Goal: Task Accomplishment & Management: Manage account settings

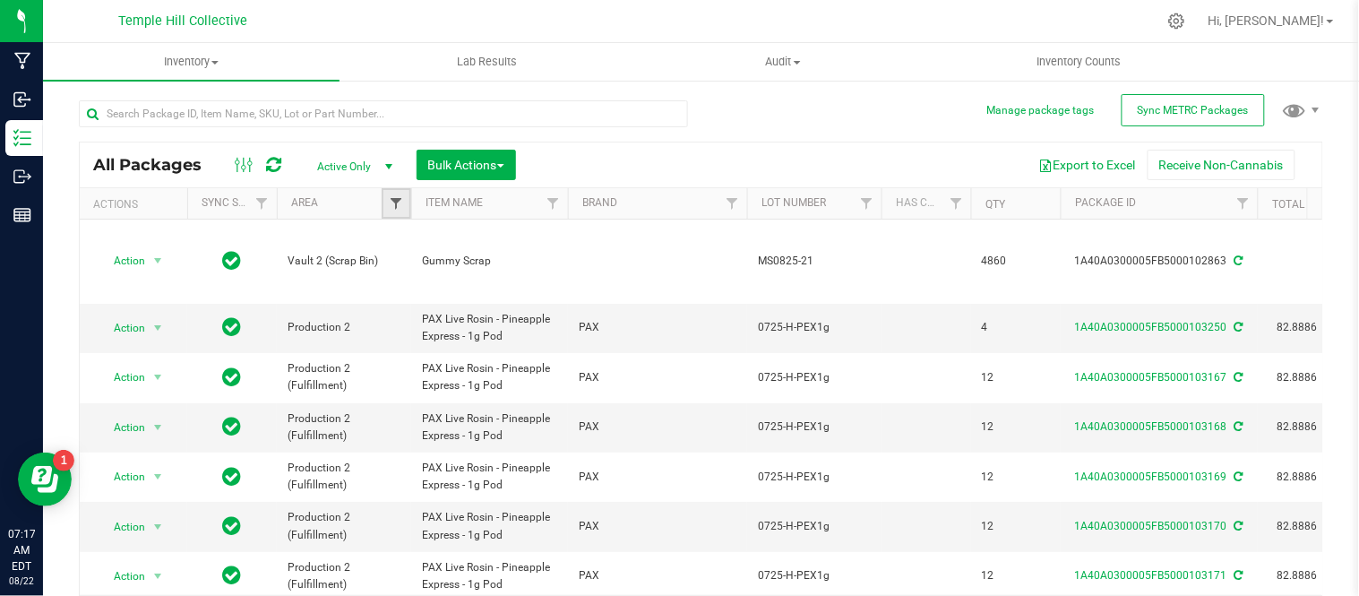
click at [387, 211] on link "Filter" at bounding box center [397, 203] width 30 height 30
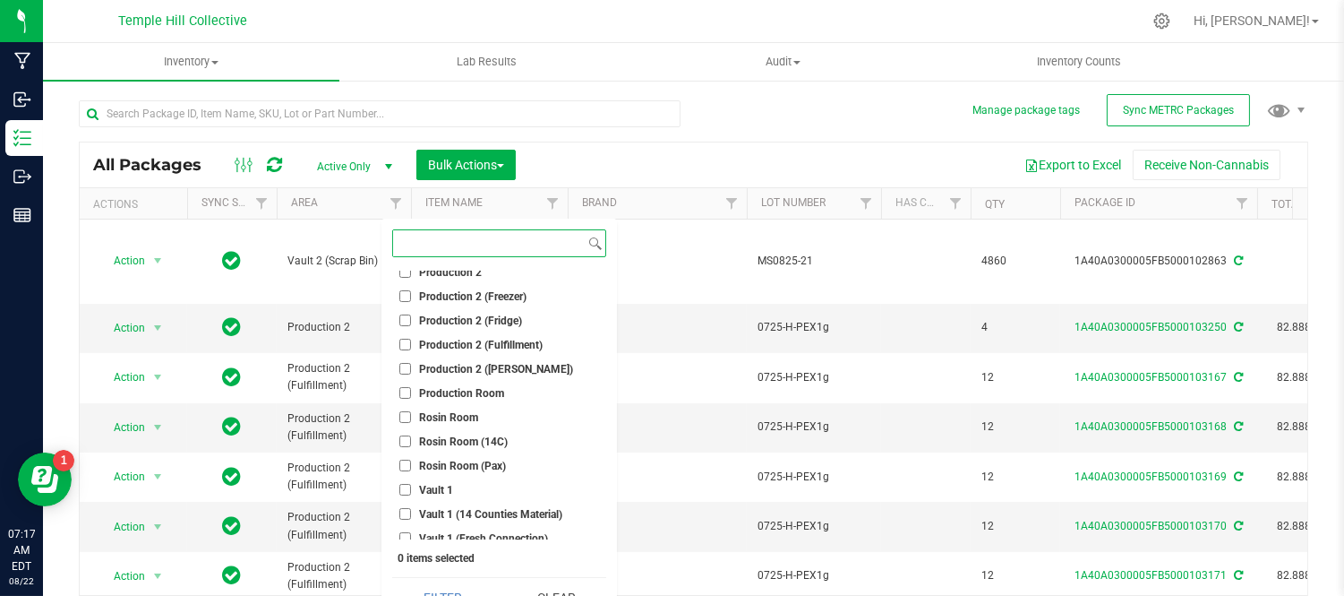
scroll to position [497, 0]
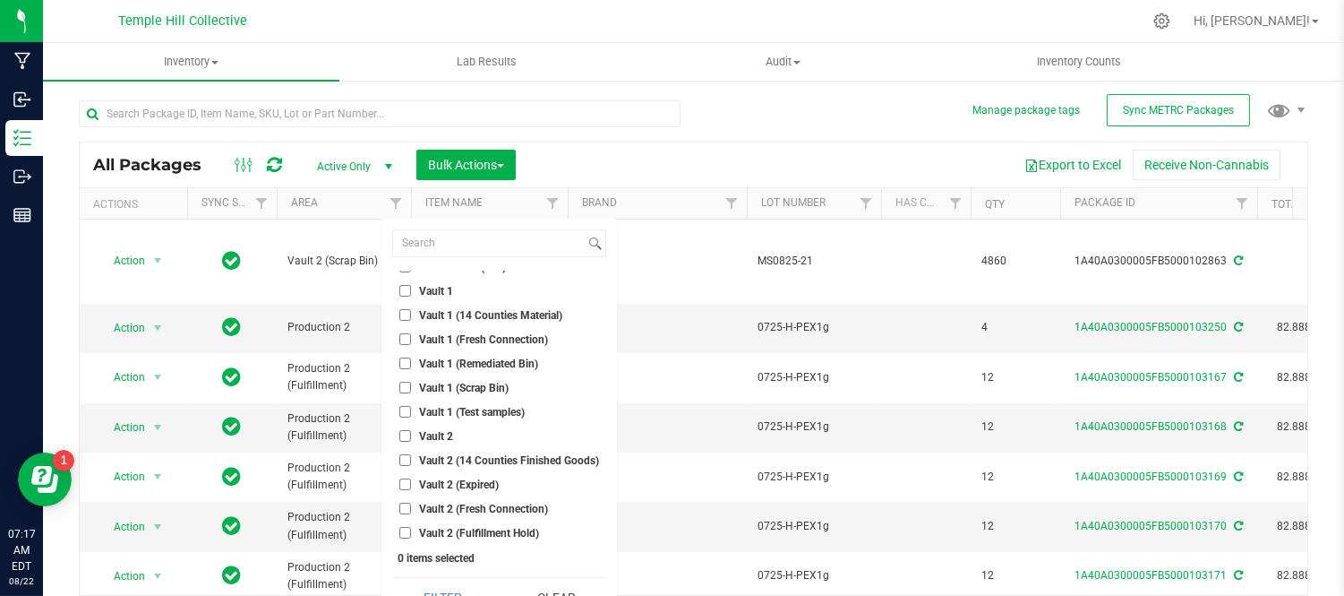
click at [432, 435] on span "Vault 2" at bounding box center [436, 436] width 34 height 11
click at [411, 435] on input "Vault 2" at bounding box center [405, 436] width 12 height 12
checkbox input "true"
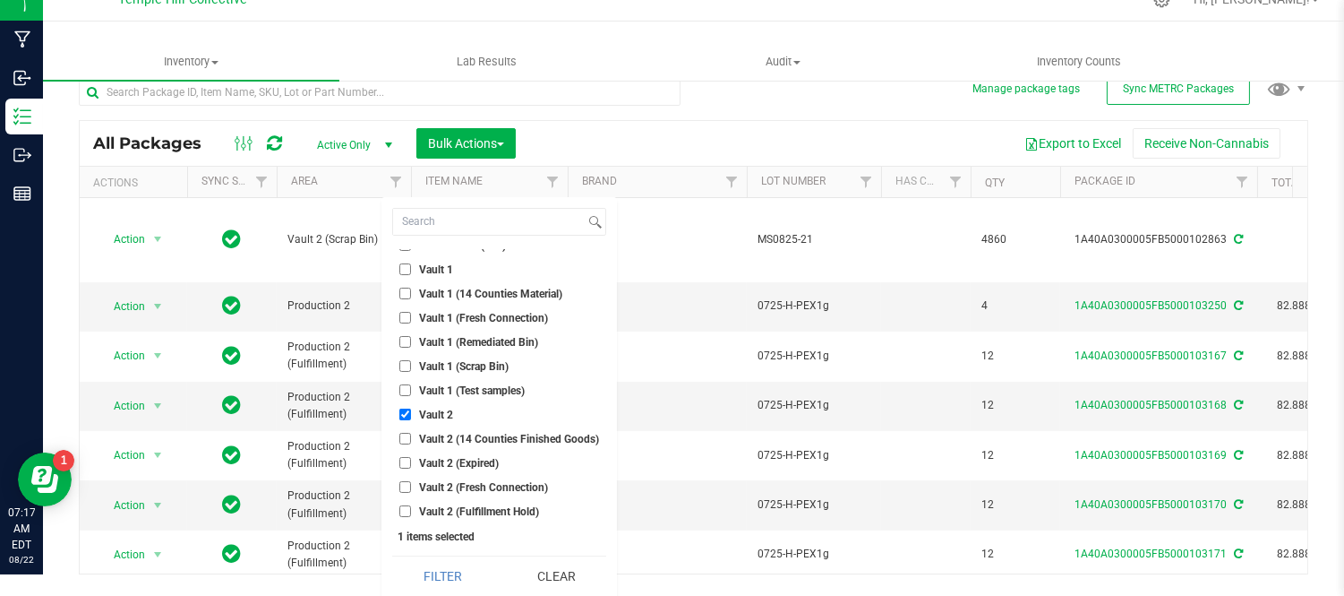
scroll to position [27, 0]
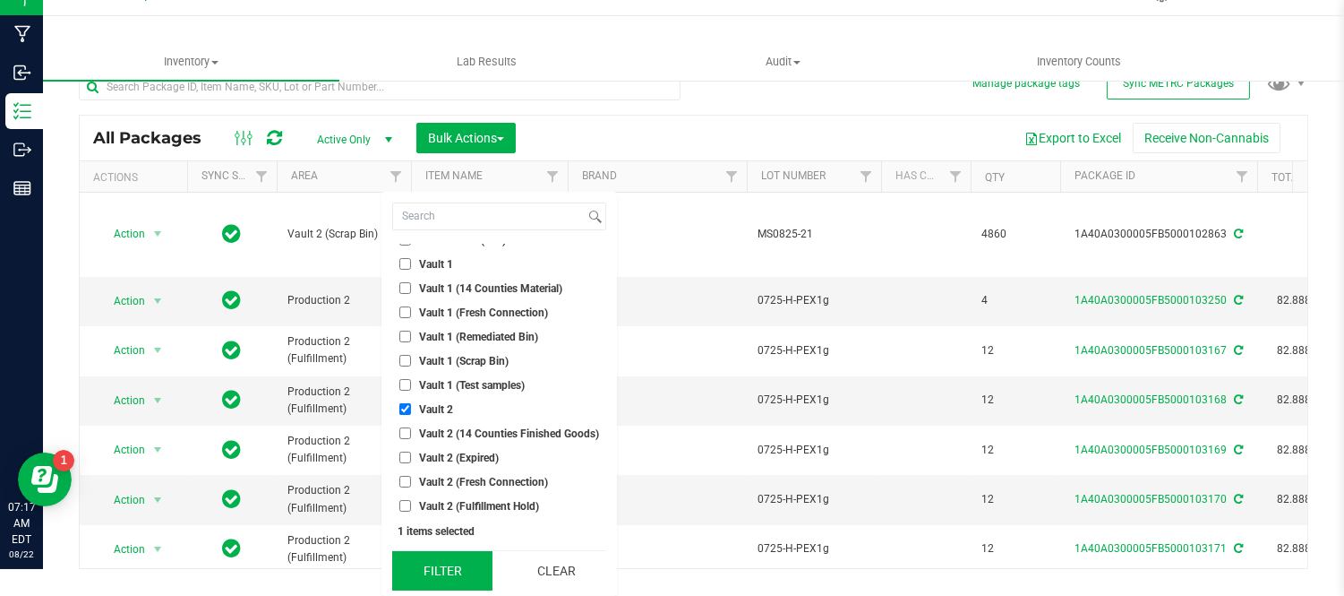
click at [462, 573] on button "Filter" at bounding box center [442, 570] width 100 height 39
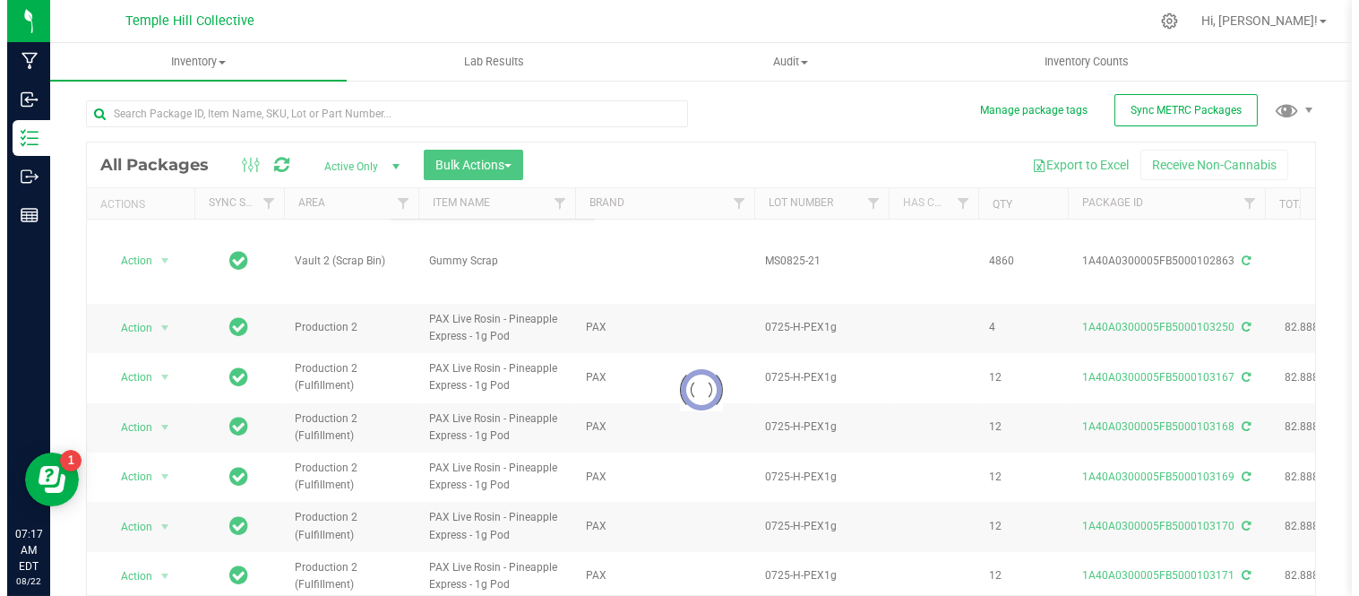
scroll to position [0, 0]
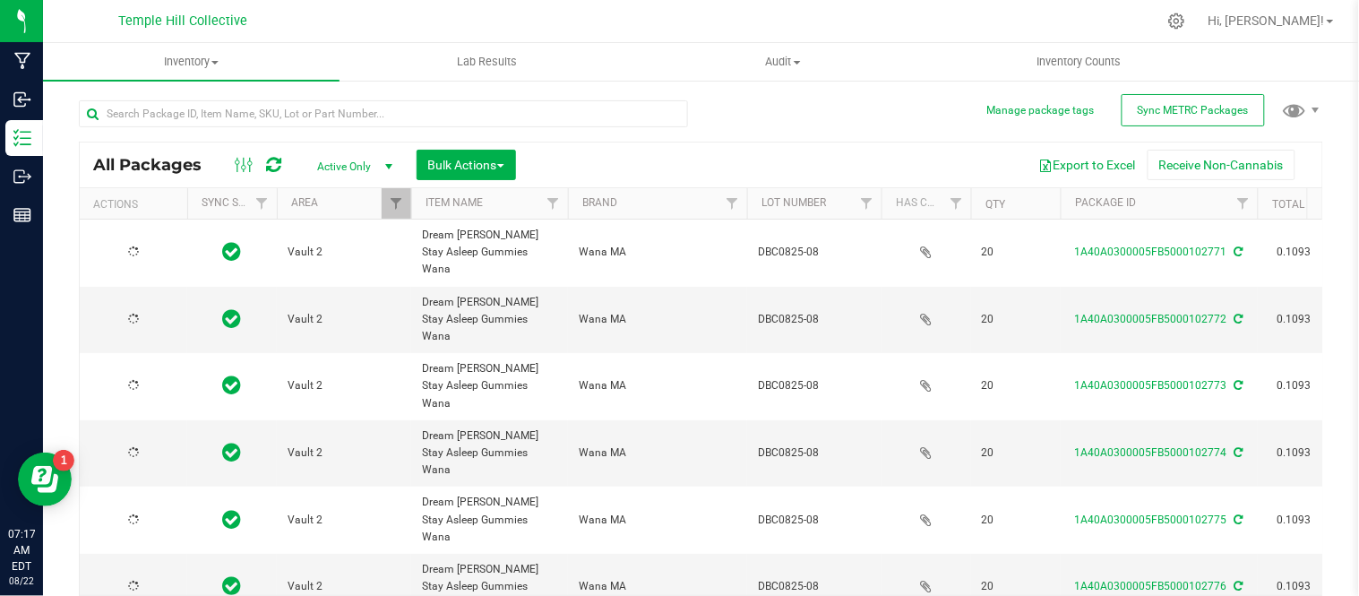
type input "[DATE]"
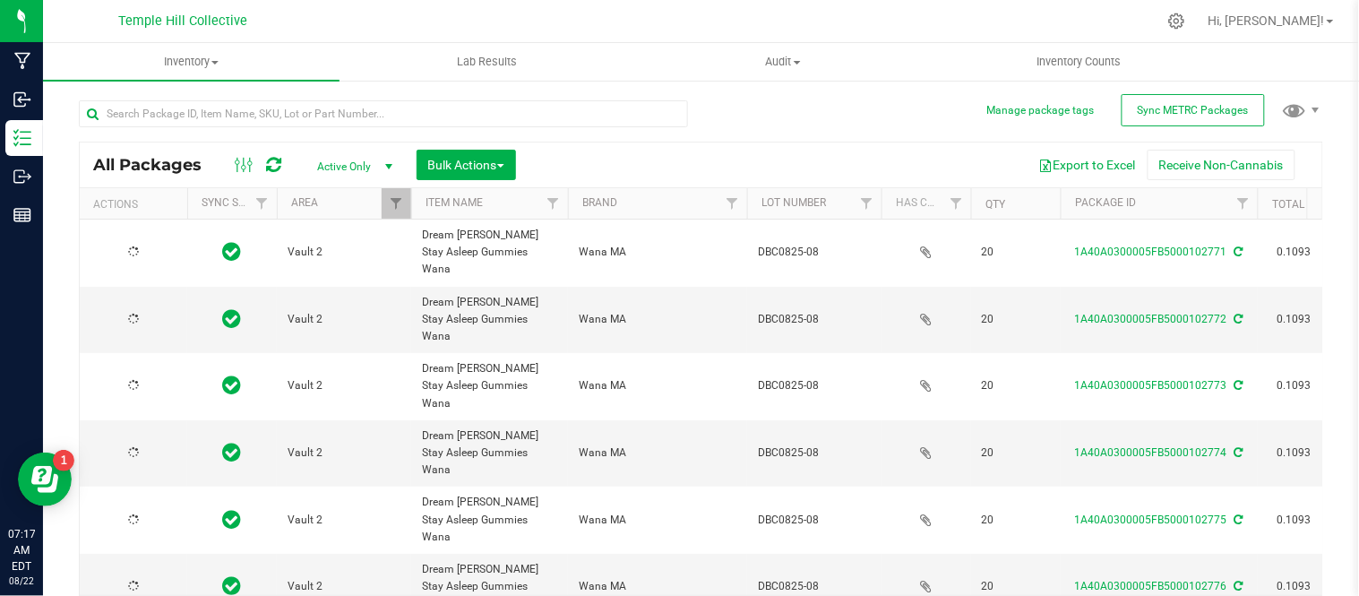
type input "[DATE]"
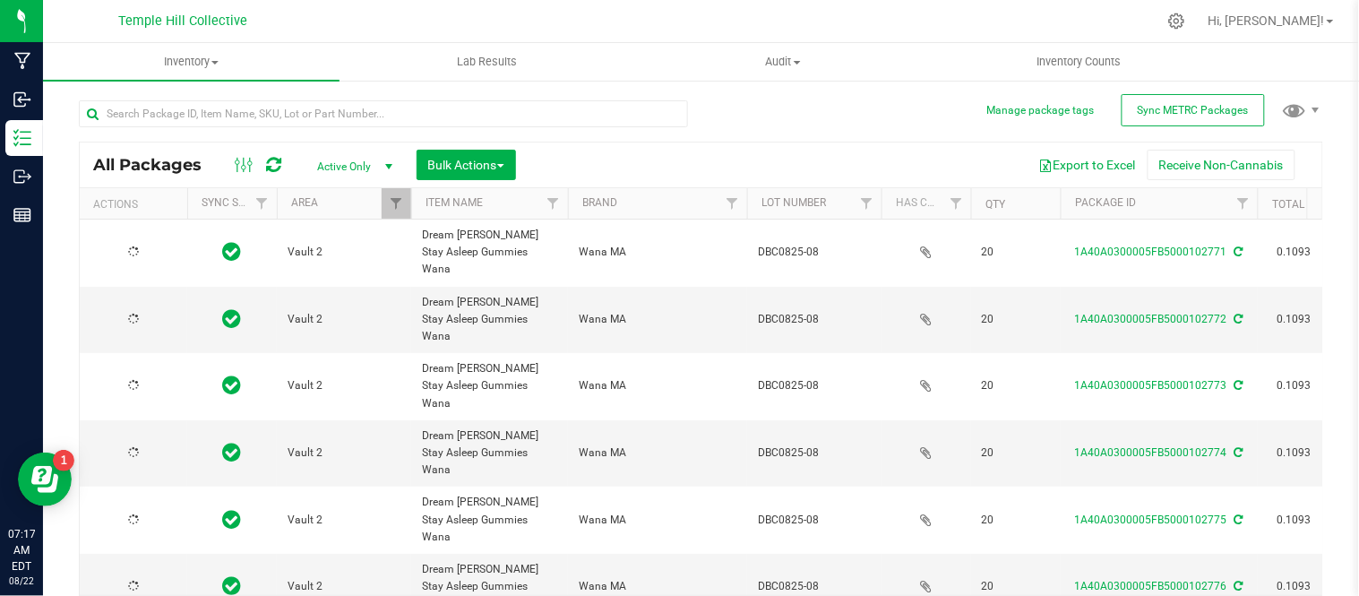
type input "[DATE]"
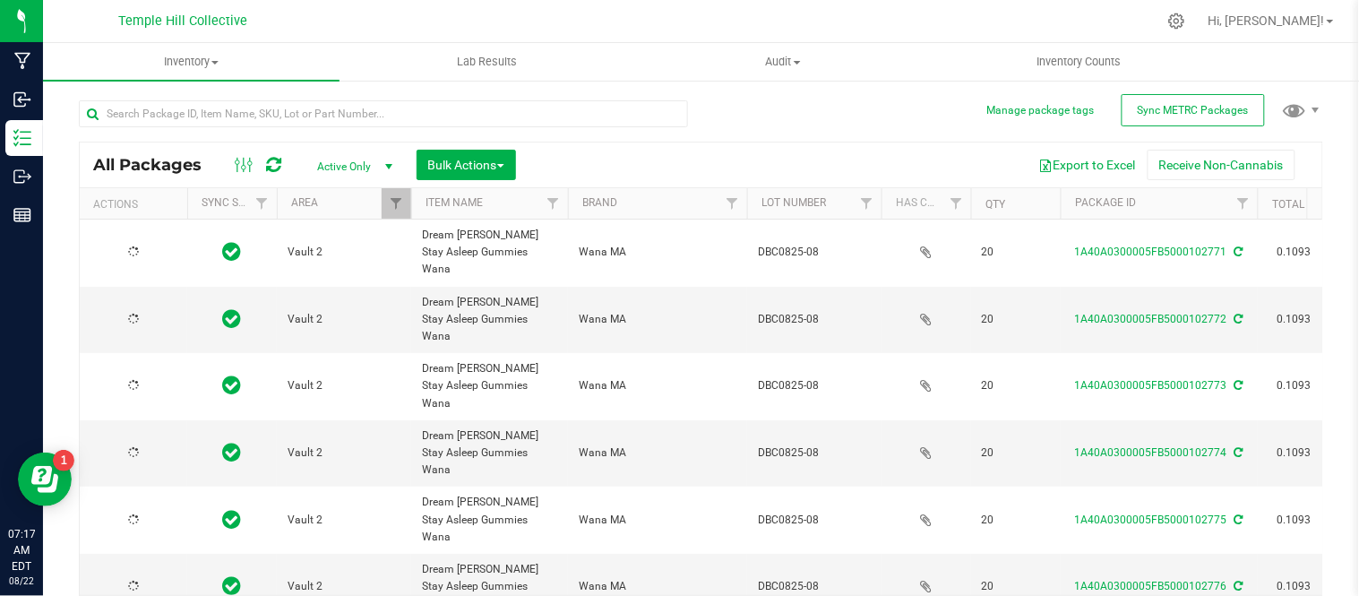
type input "[DATE]"
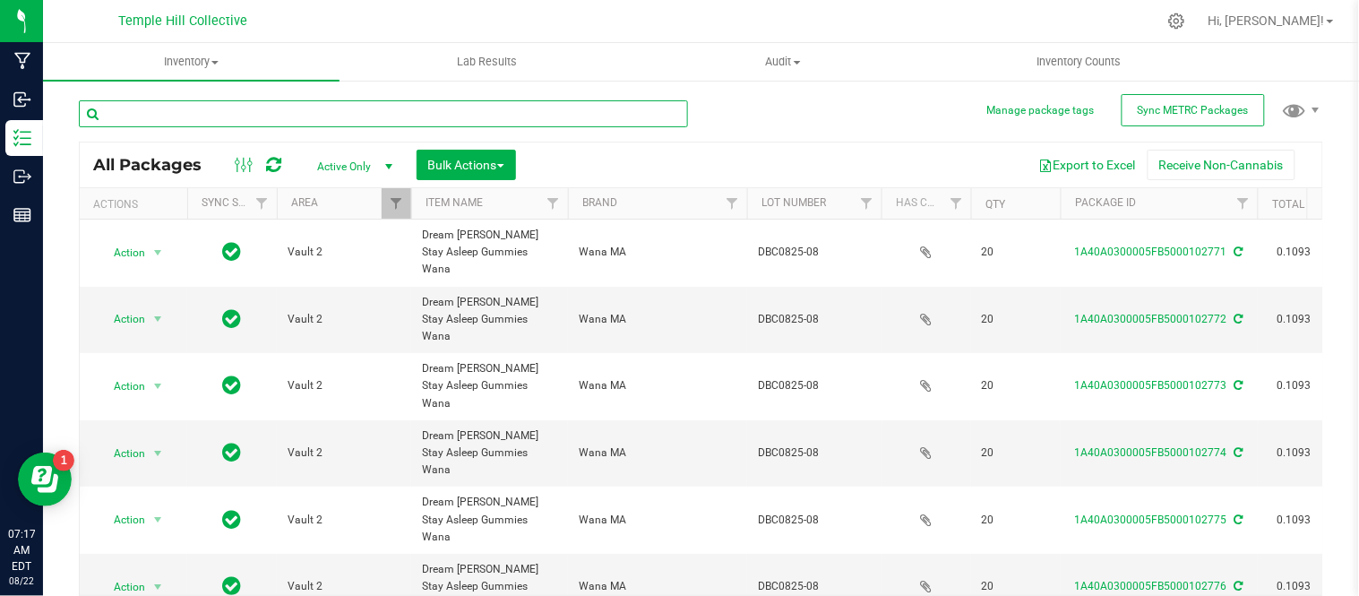
click at [218, 114] on input "text" at bounding box center [383, 113] width 609 height 27
paste input "1:1SM0625-19"
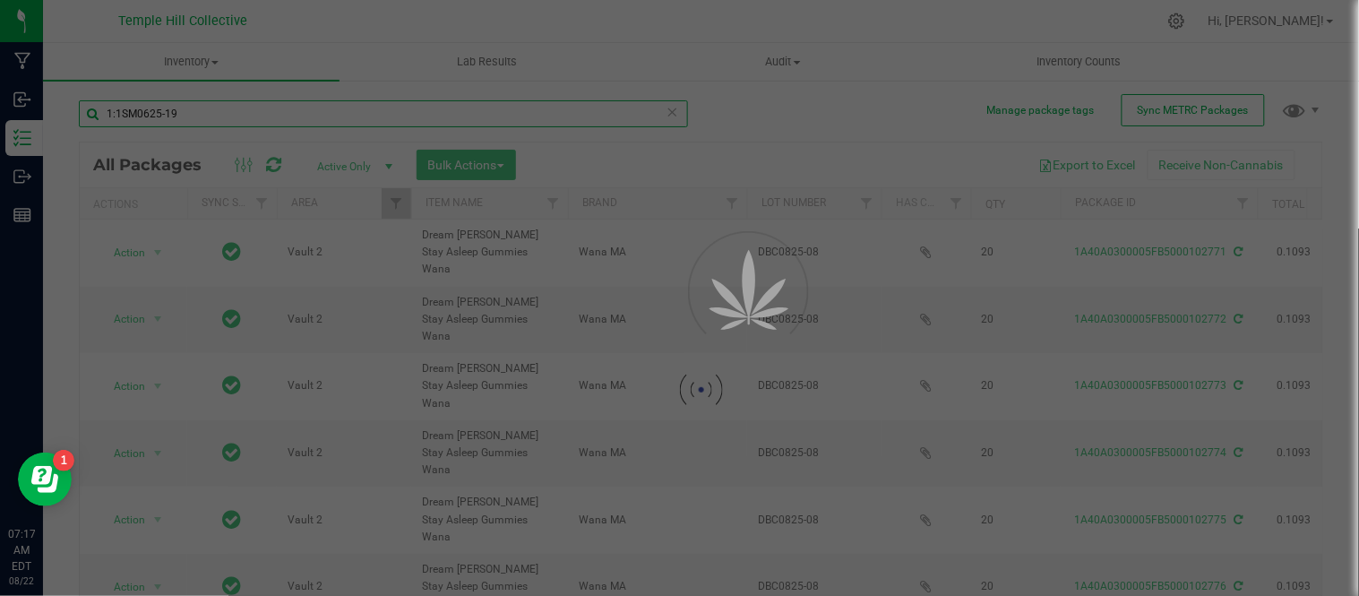
type input "1:1SM0625-19"
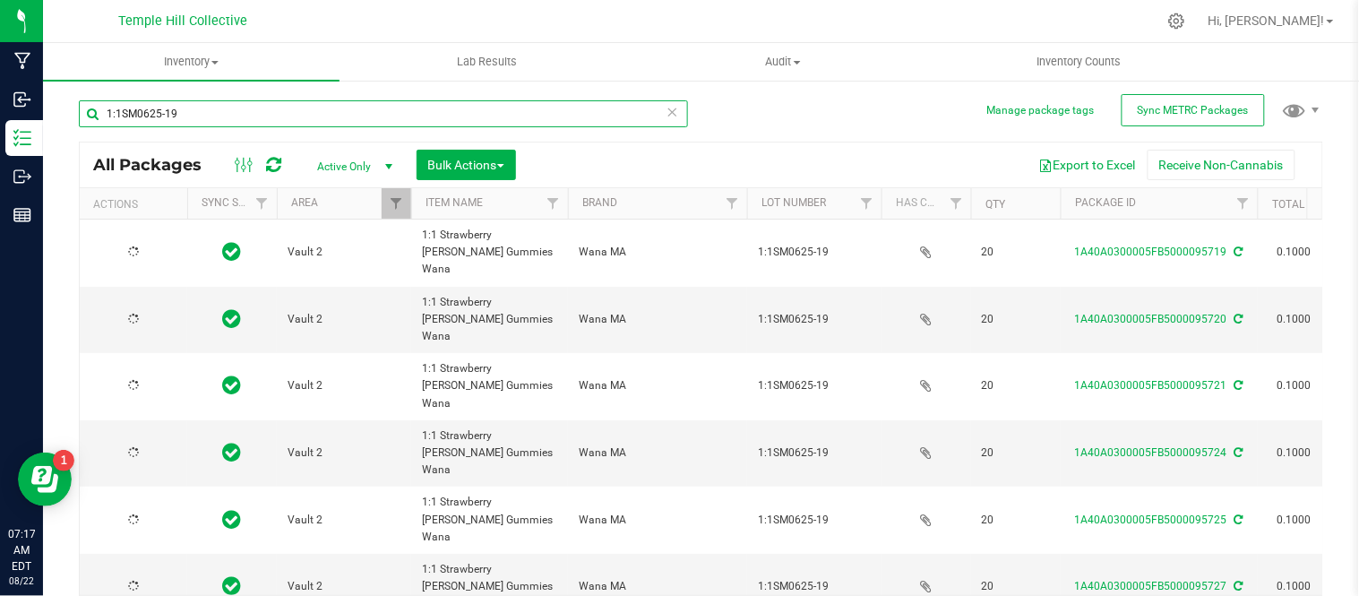
type input "[DATE]"
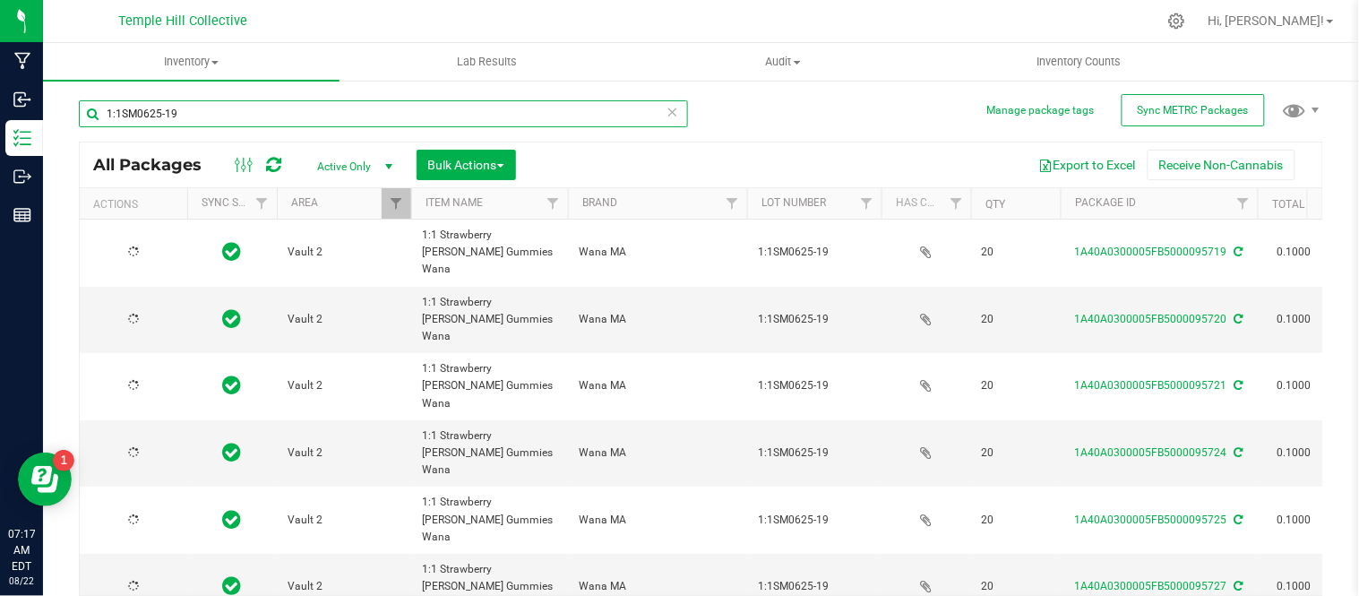
type input "[DATE]"
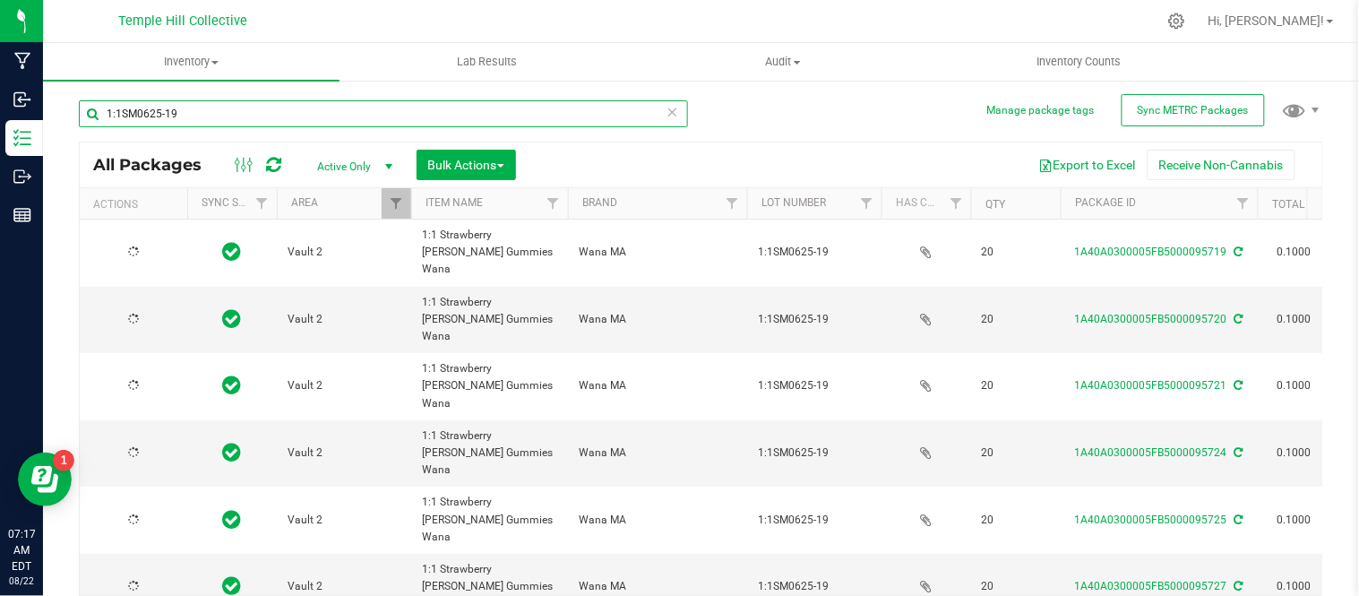
type input "[DATE]"
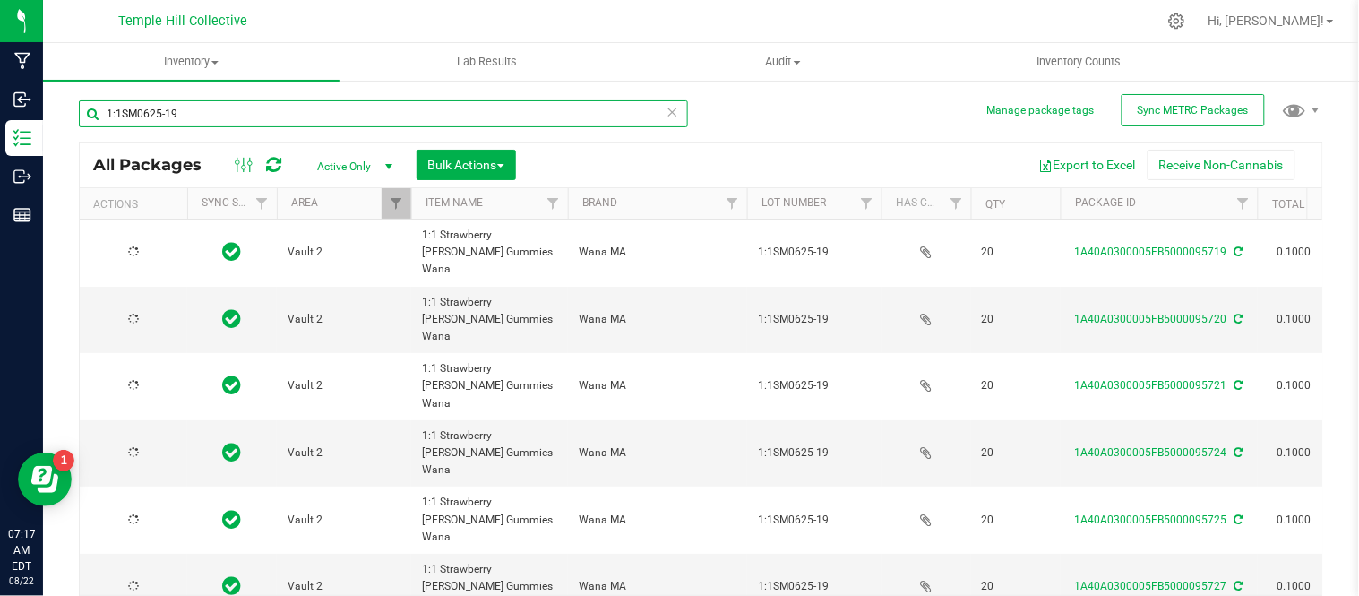
type input "[DATE]"
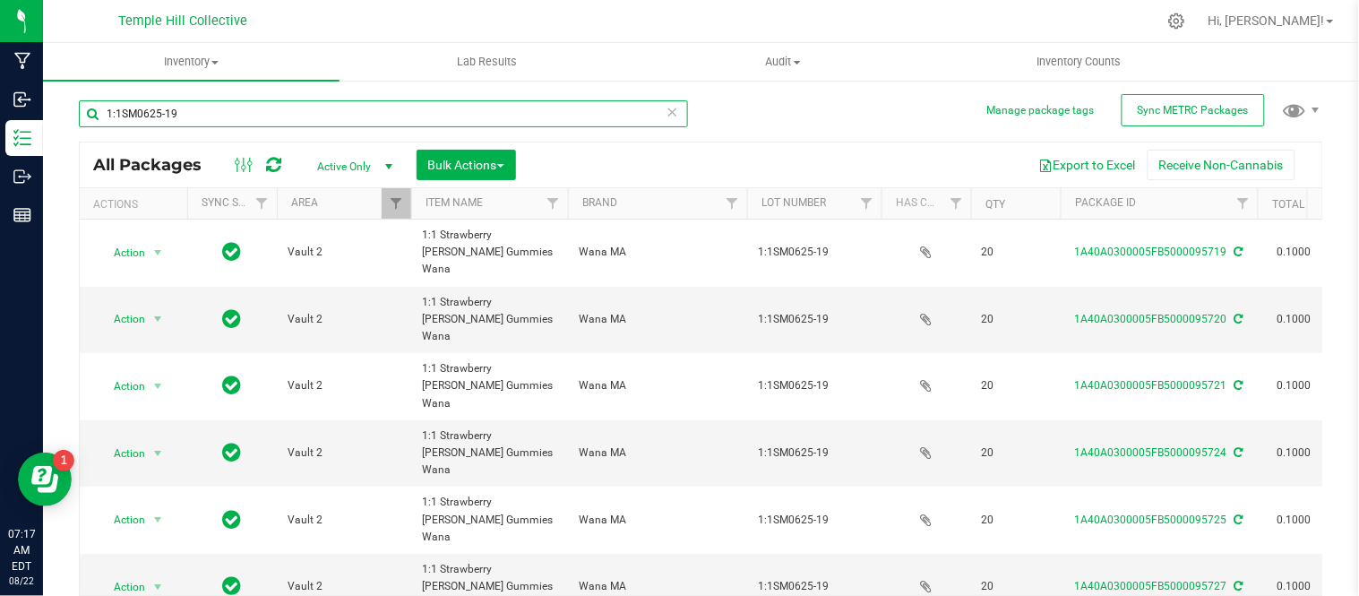
click at [127, 117] on input "1:1SM0625-19" at bounding box center [383, 113] width 609 height 27
click at [127, 116] on input "1:1SM0625-19" at bounding box center [383, 113] width 609 height 27
paste input "IP0725-08"
type input "IP0725-08"
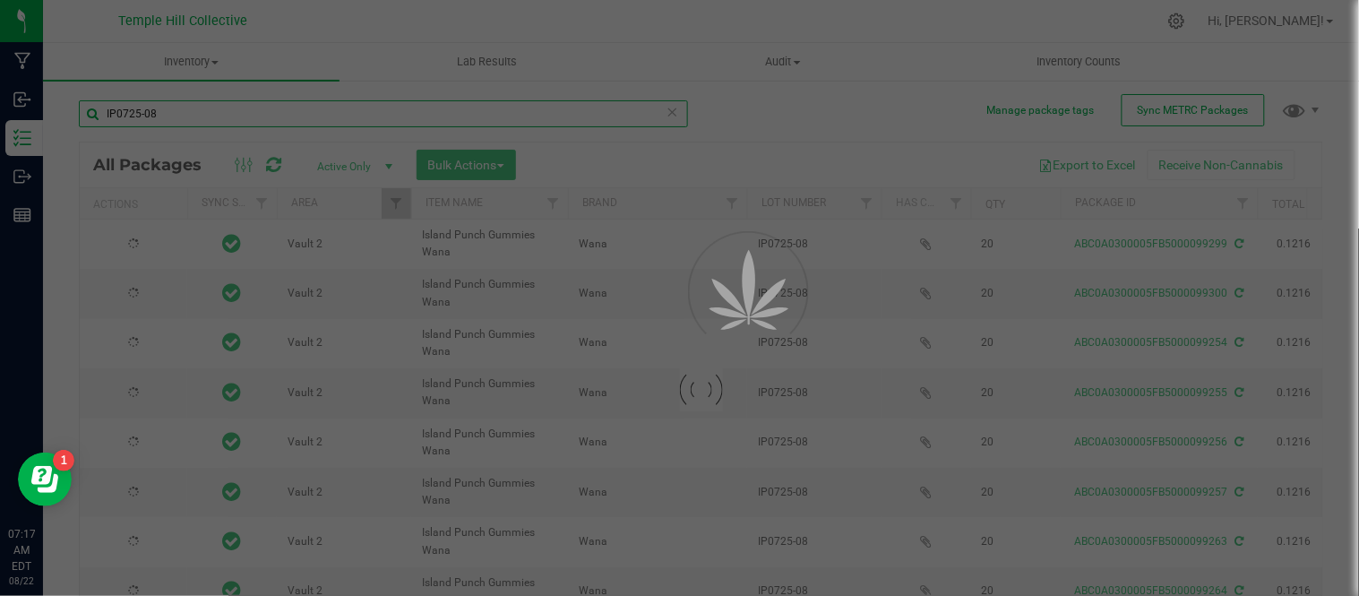
type input "[DATE]"
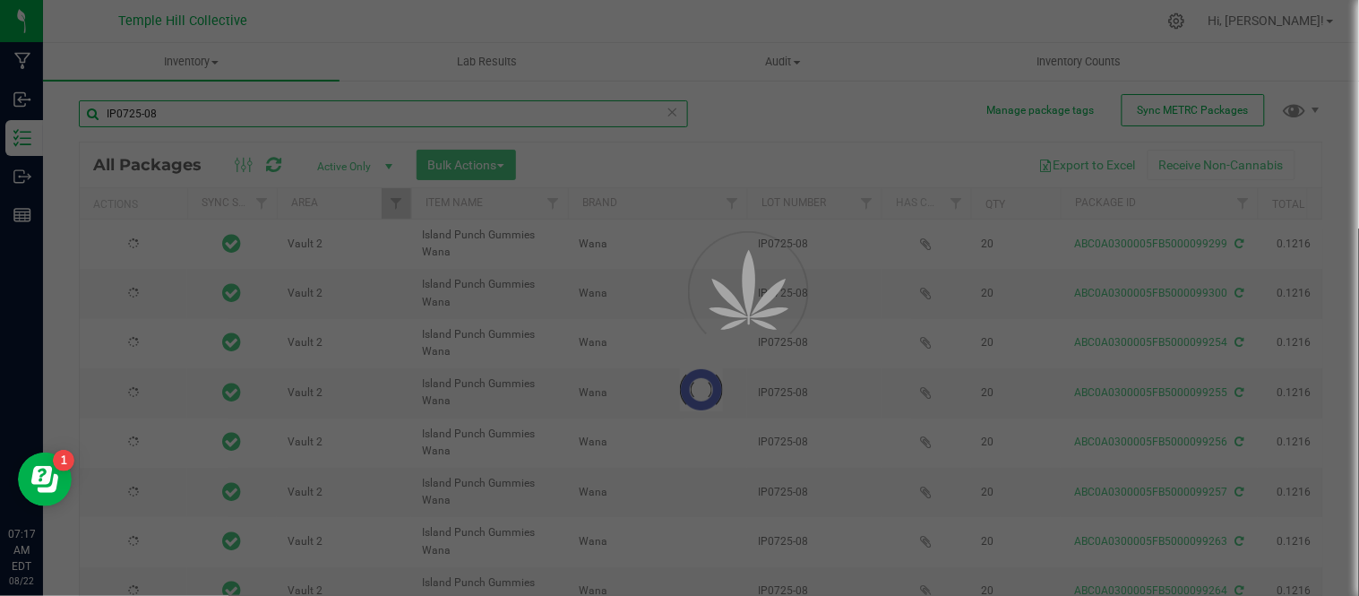
type input "[DATE]"
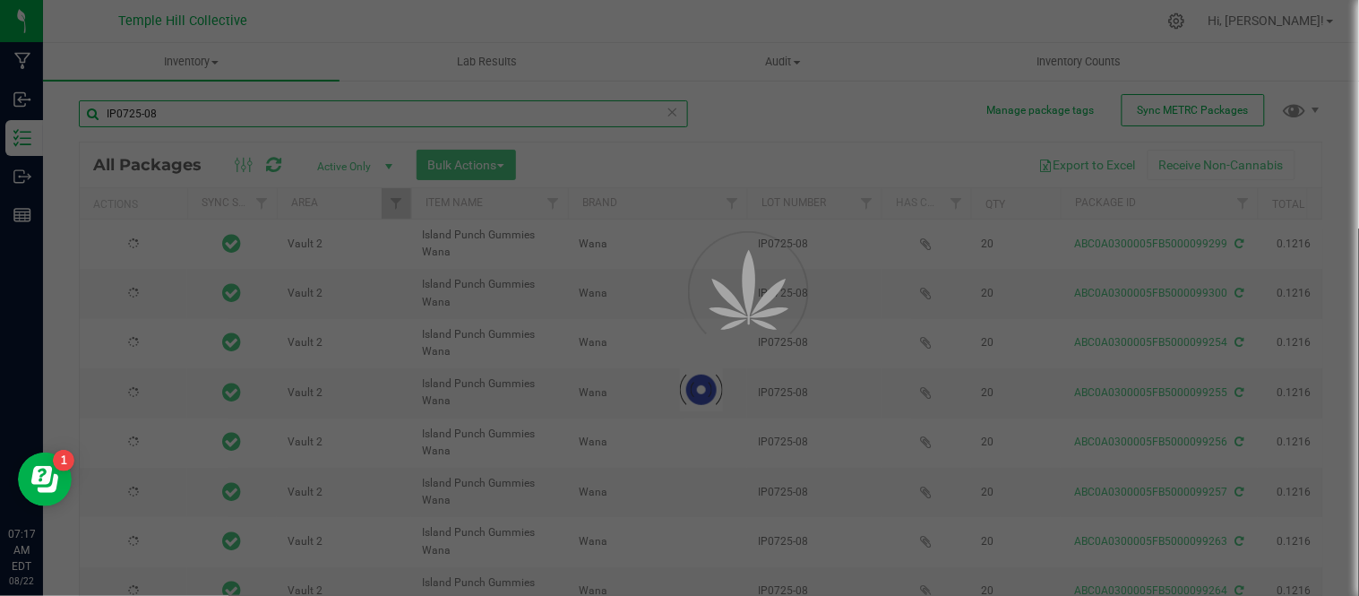
type input "[DATE]"
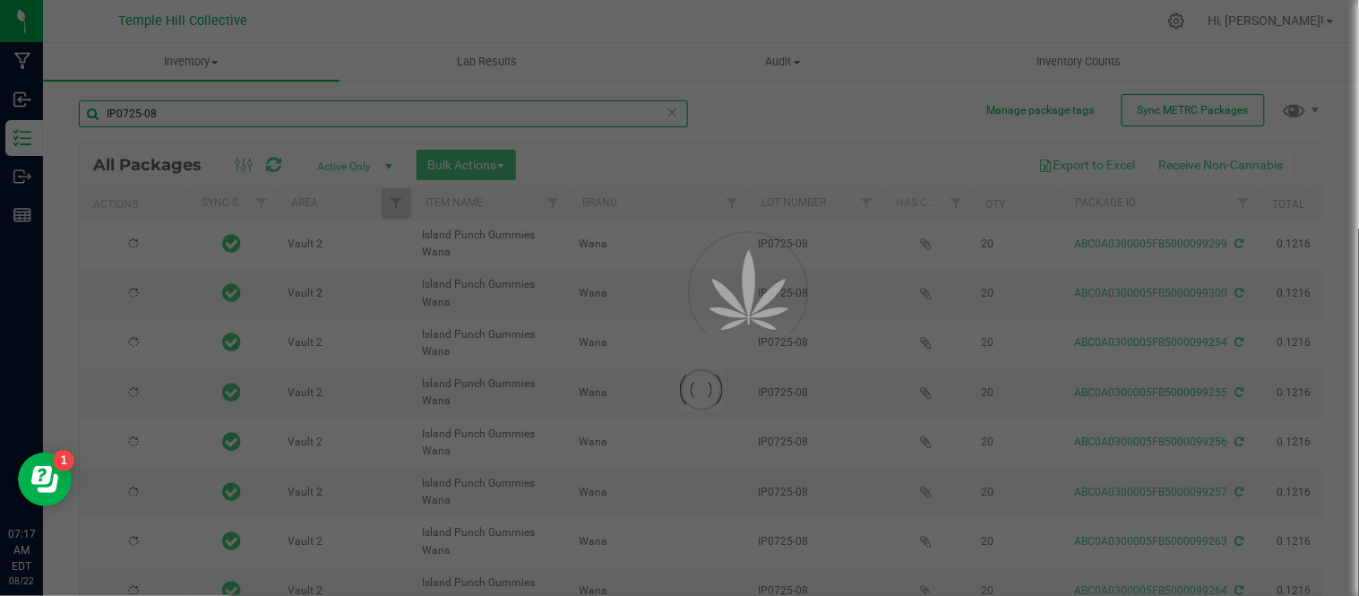
type input "[DATE]"
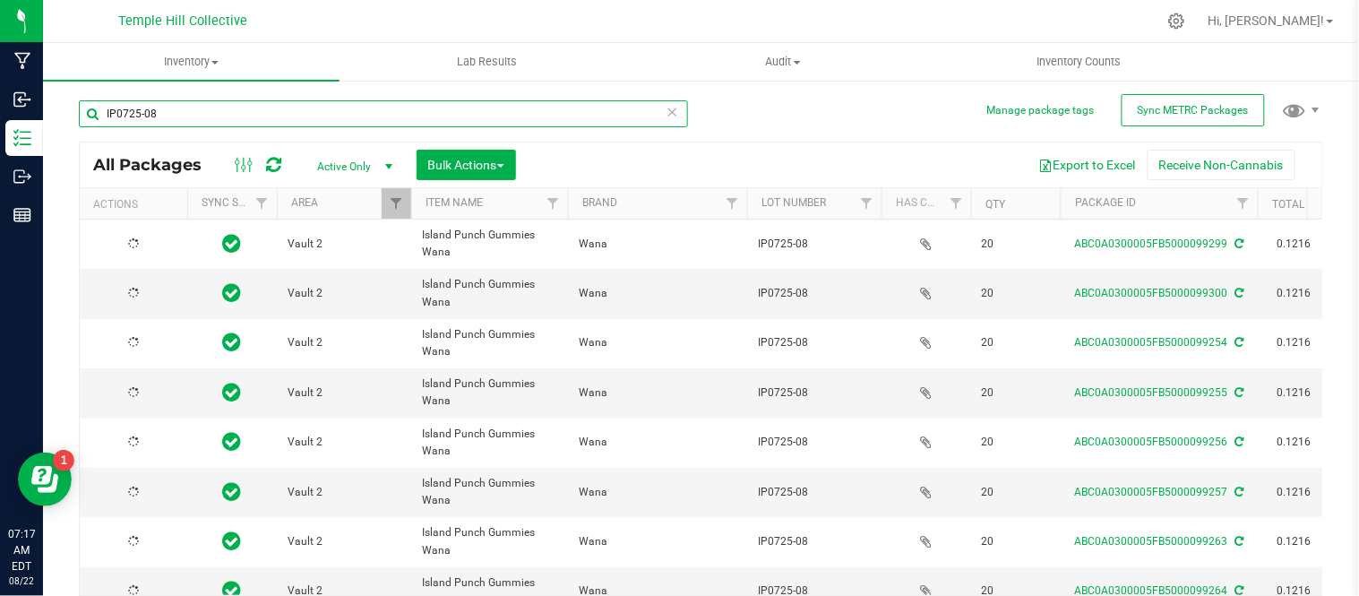
type input "[DATE]"
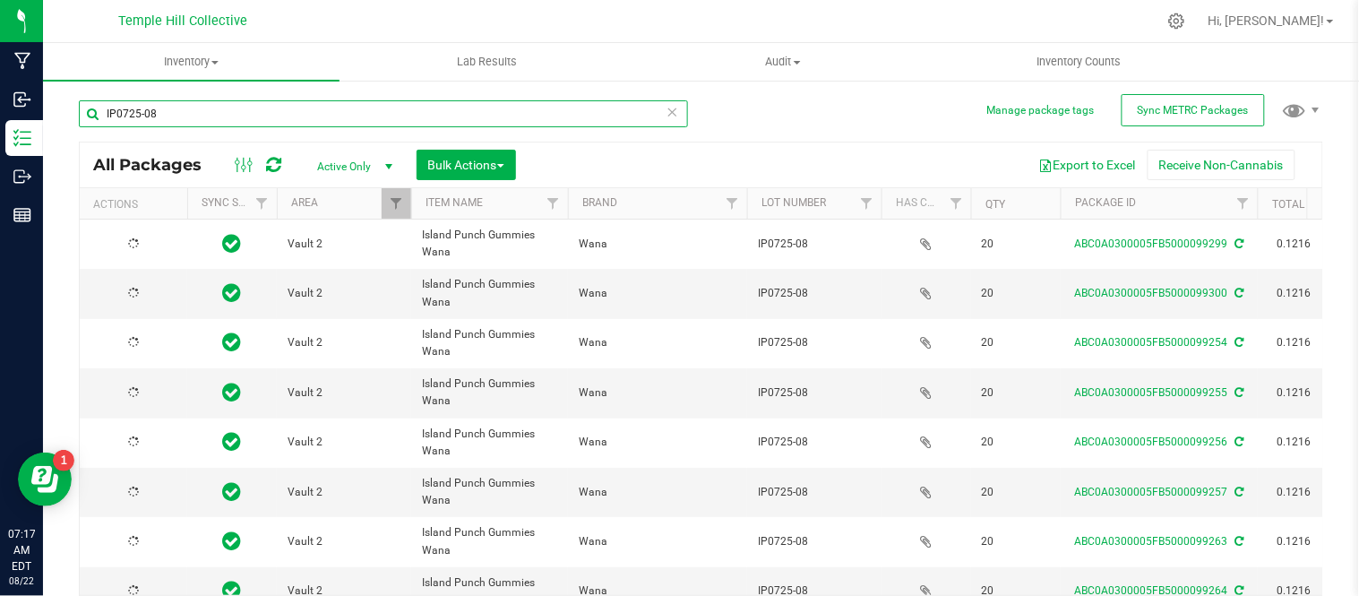
type input "[DATE]"
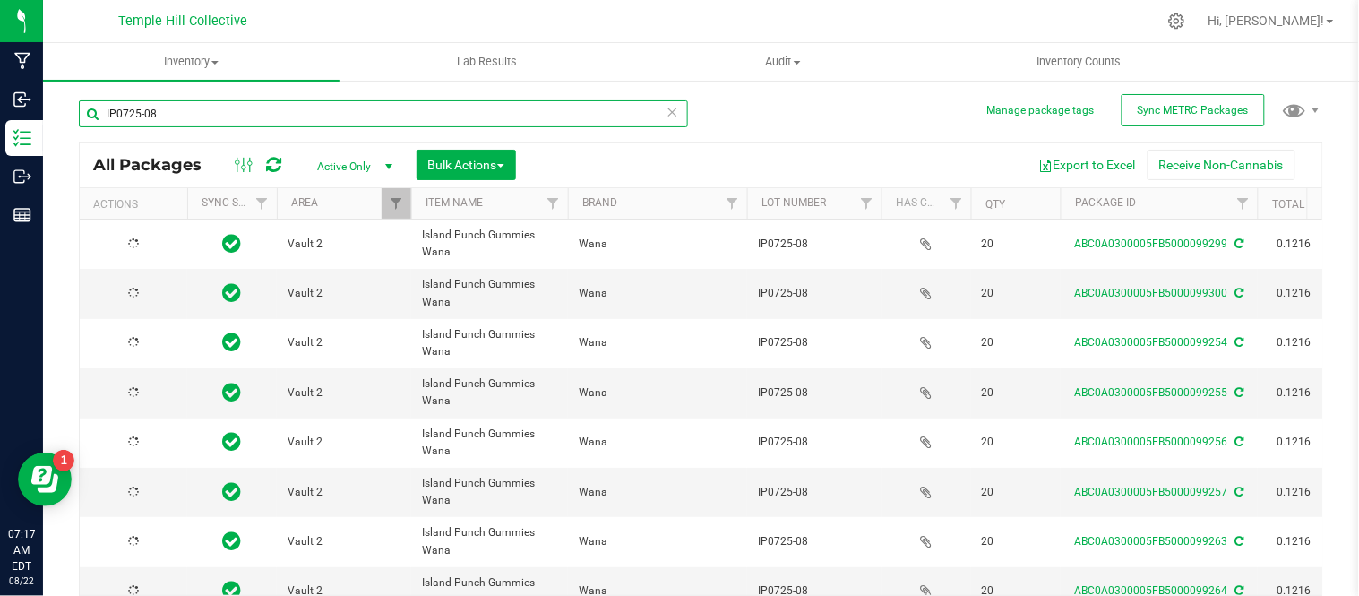
type input "[DATE]"
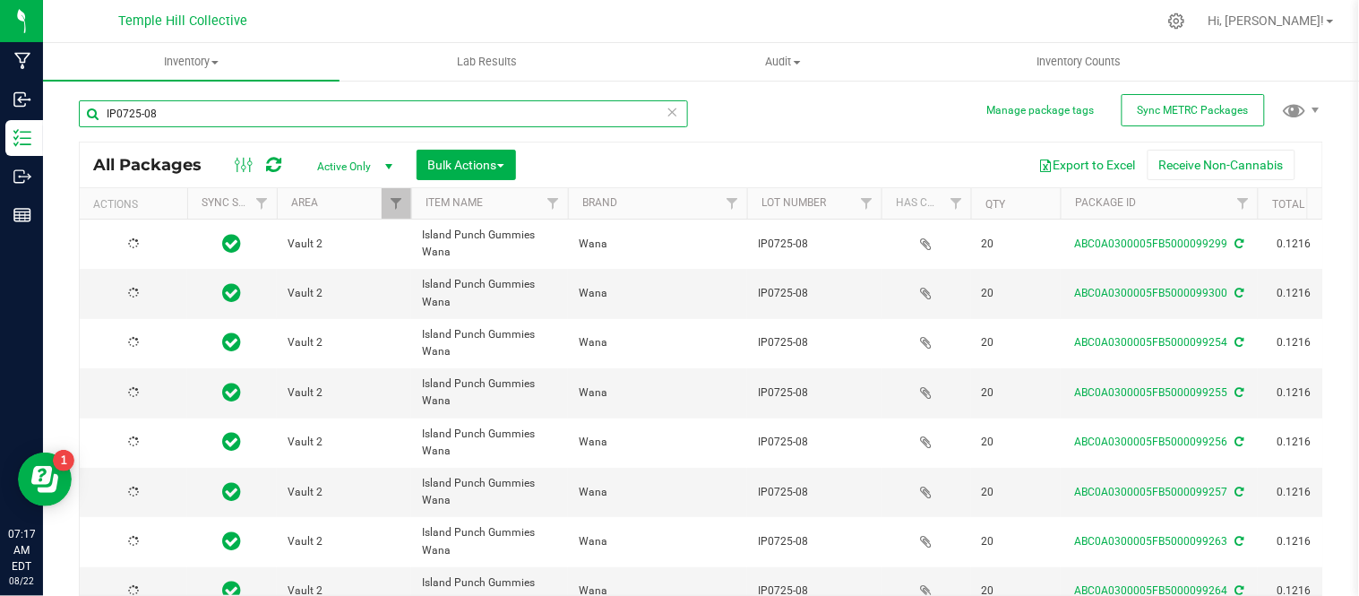
type input "[DATE]"
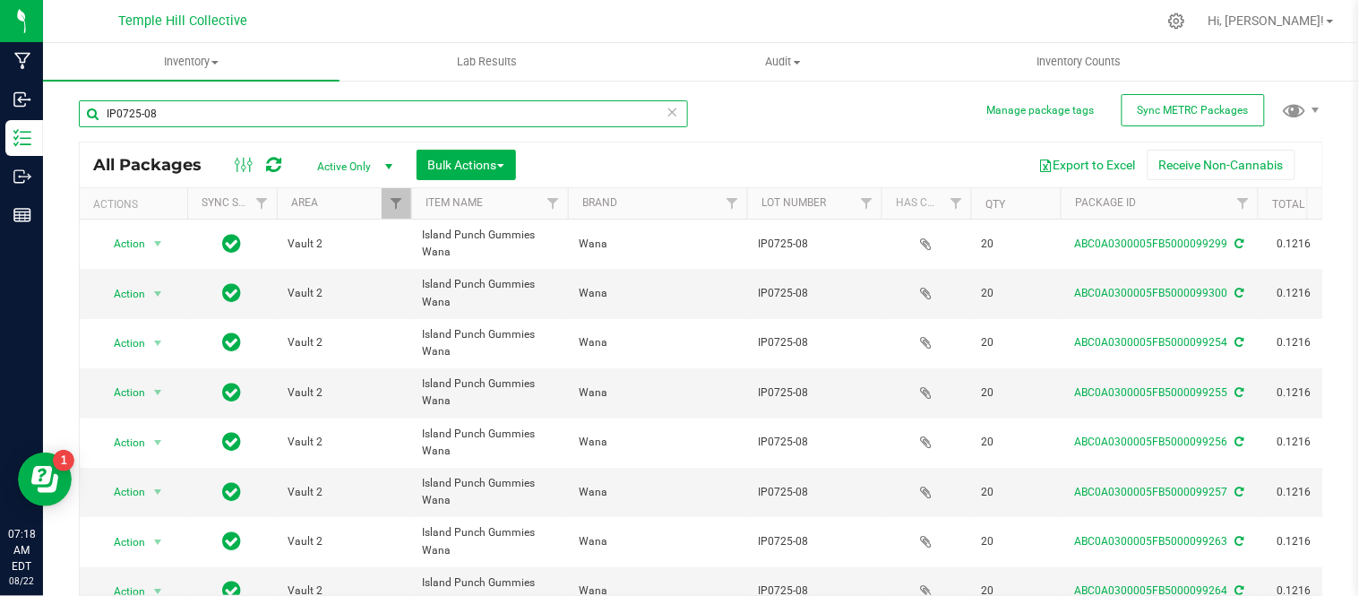
click at [303, 113] on input "IP0725-08" at bounding box center [383, 113] width 609 height 27
drag, startPoint x: 302, startPoint y: 113, endPoint x: 135, endPoint y: 110, distance: 166.6
click at [135, 105] on input "IP0725-08" at bounding box center [383, 113] width 609 height 27
click at [135, 110] on input "IP0725-08" at bounding box center [383, 113] width 609 height 27
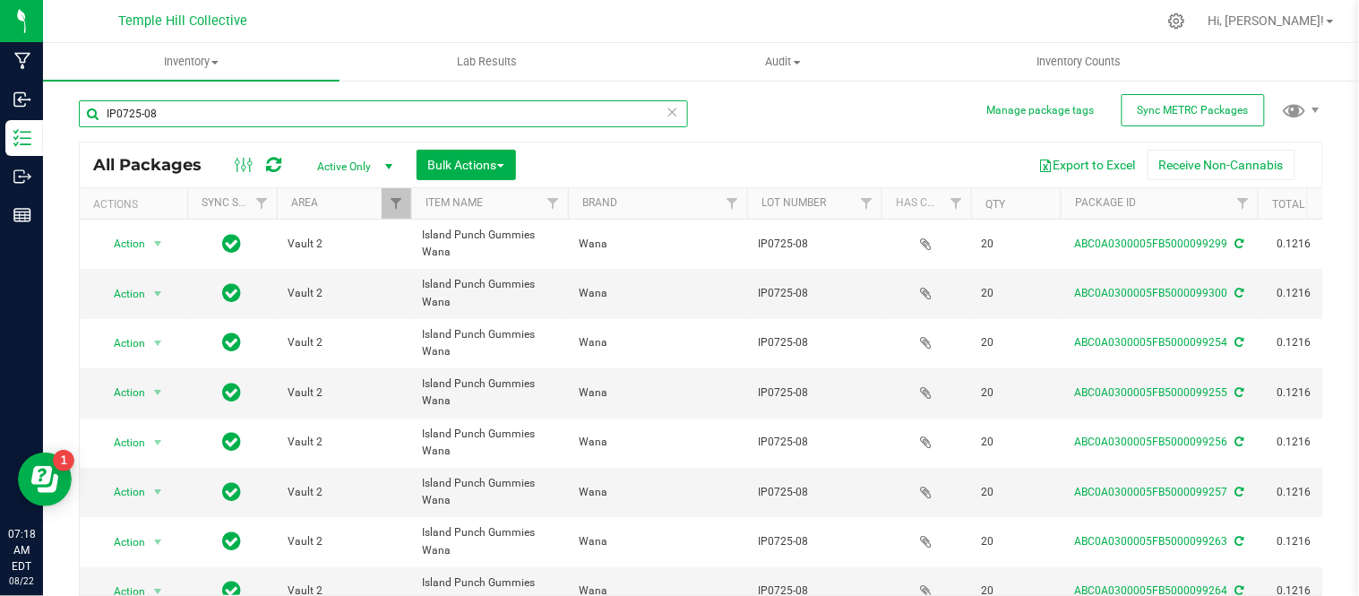
click at [135, 110] on input "IP0725-08" at bounding box center [383, 113] width 609 height 27
paste input "QCBB0625-13"
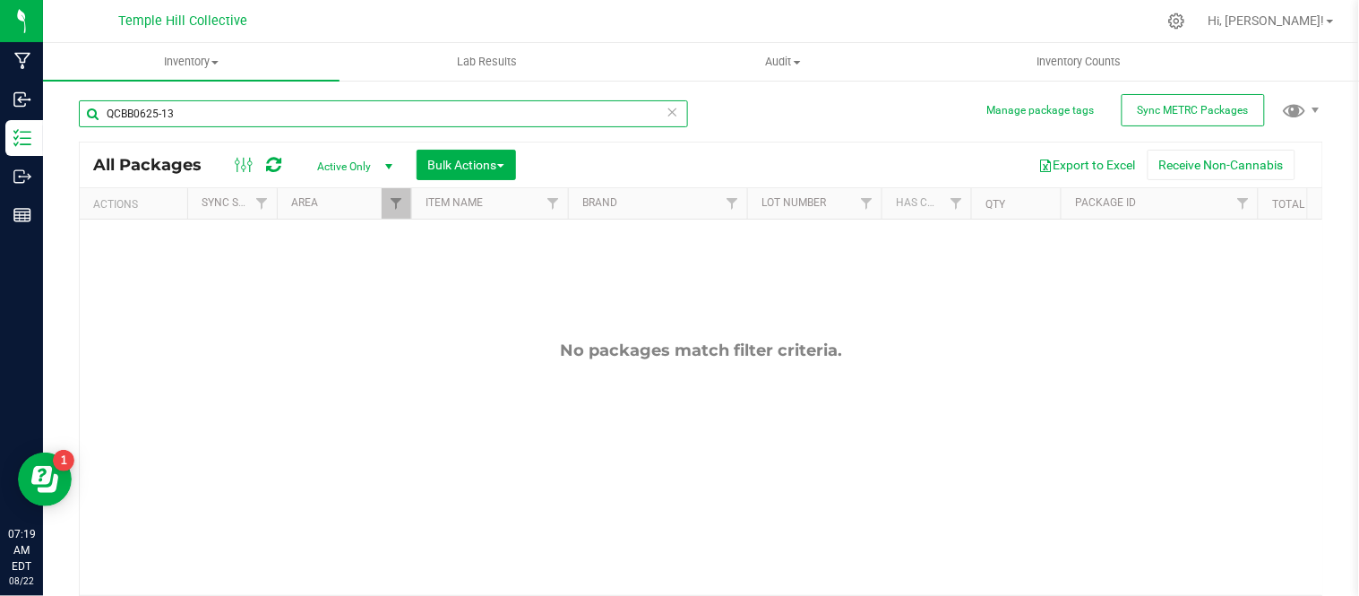
click at [136, 111] on input "QCBB0625-13" at bounding box center [383, 113] width 609 height 27
paste input "DBC0725-24"
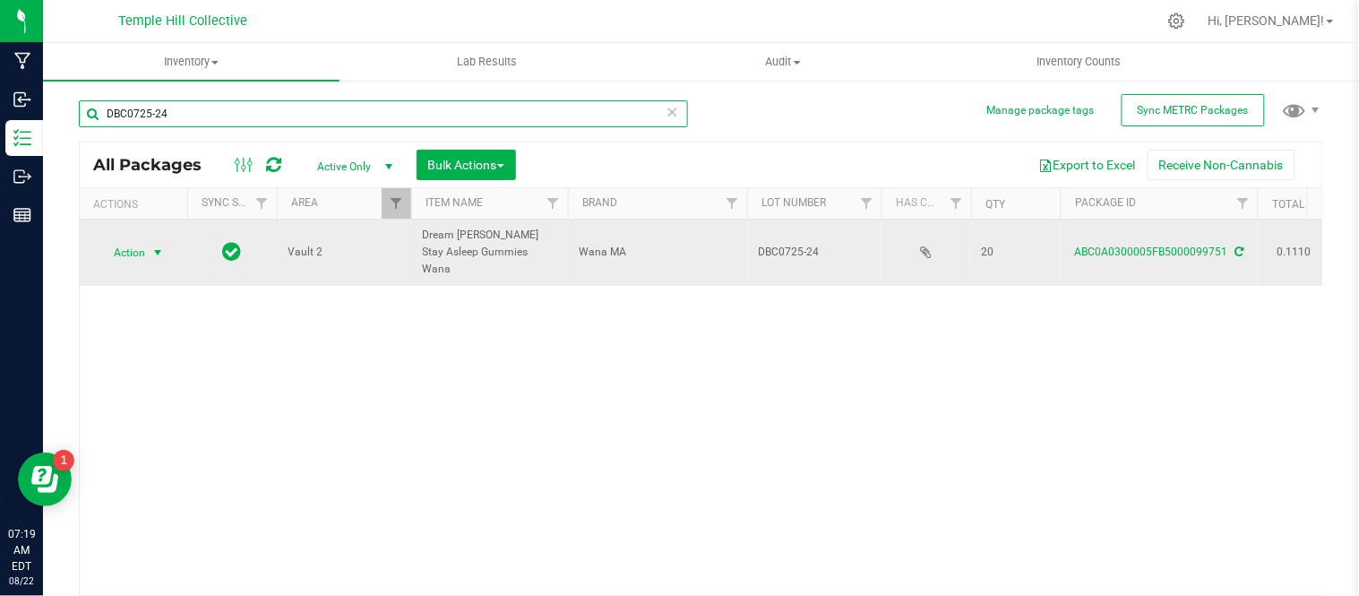
type input "DBC0725-24"
click at [136, 248] on span "Action" at bounding box center [122, 252] width 48 height 25
click at [141, 244] on span "Action" at bounding box center [122, 252] width 48 height 25
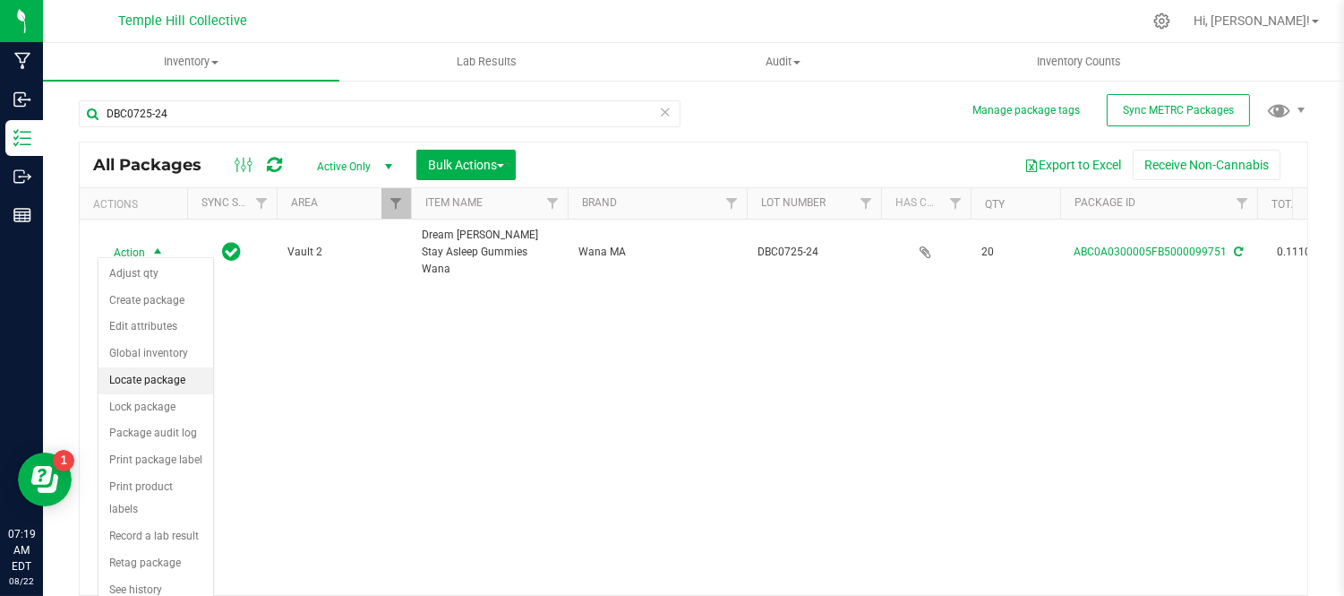
click at [171, 385] on li "Locate package" at bounding box center [156, 380] width 115 height 27
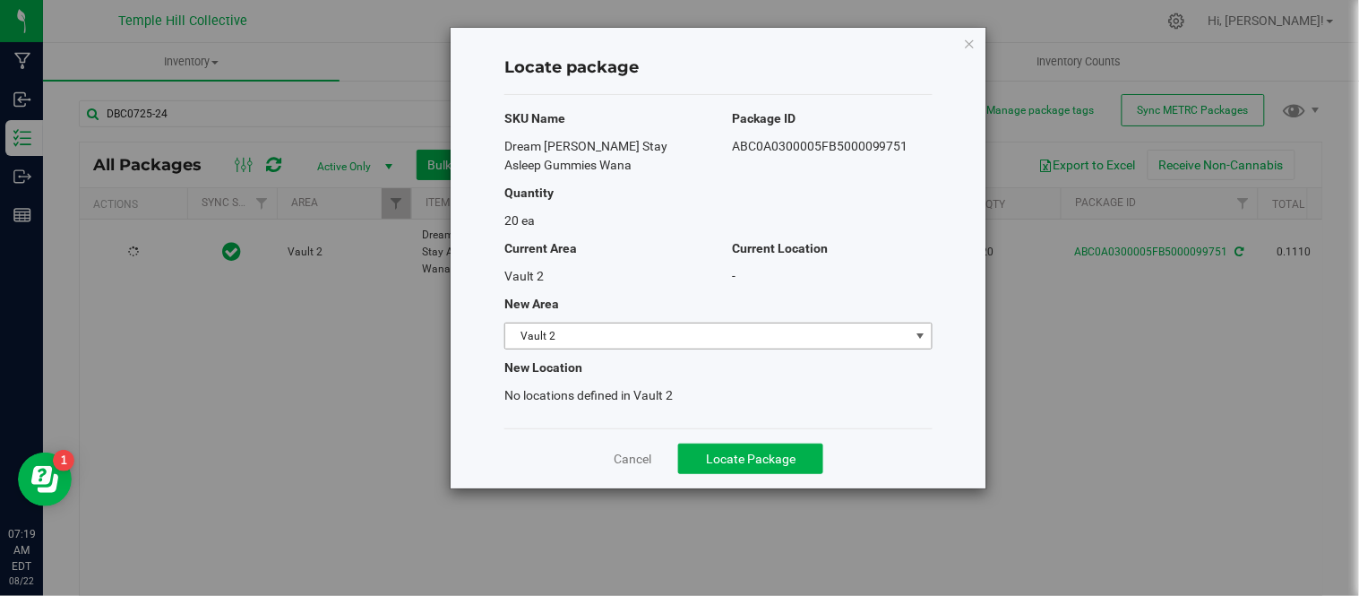
click at [687, 336] on span "Vault 2" at bounding box center [707, 335] width 404 height 25
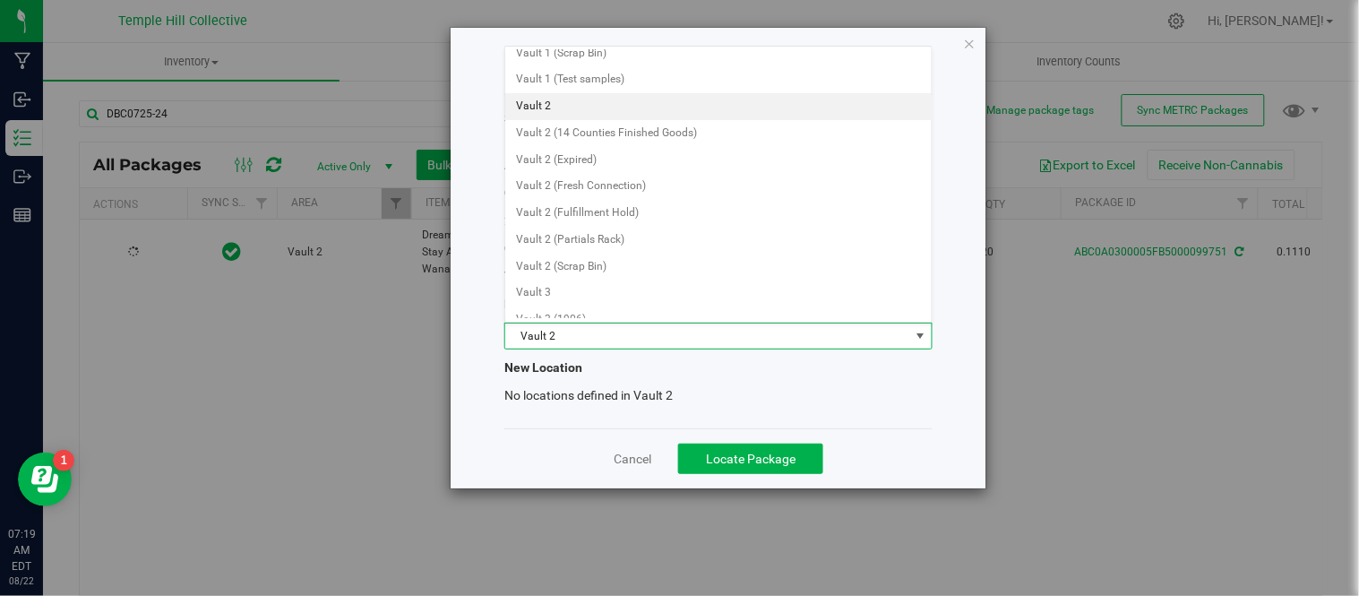
scroll to position [722, 0]
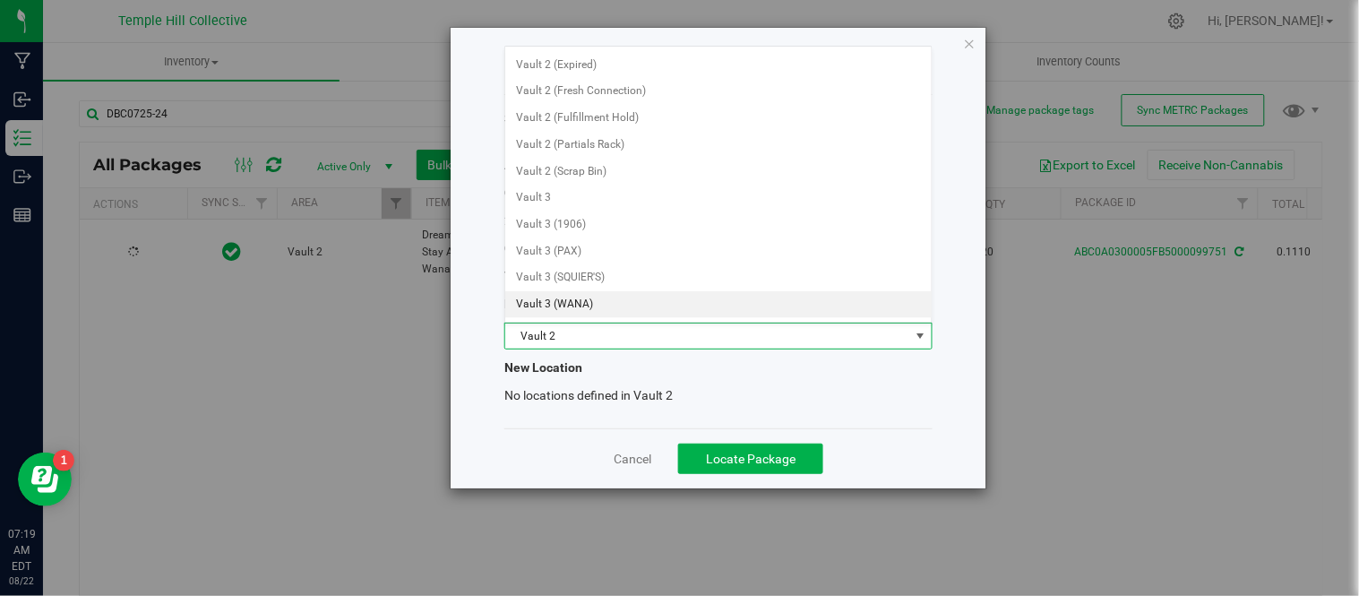
click at [585, 304] on li "Vault 3 (WANA)" at bounding box center [718, 304] width 426 height 27
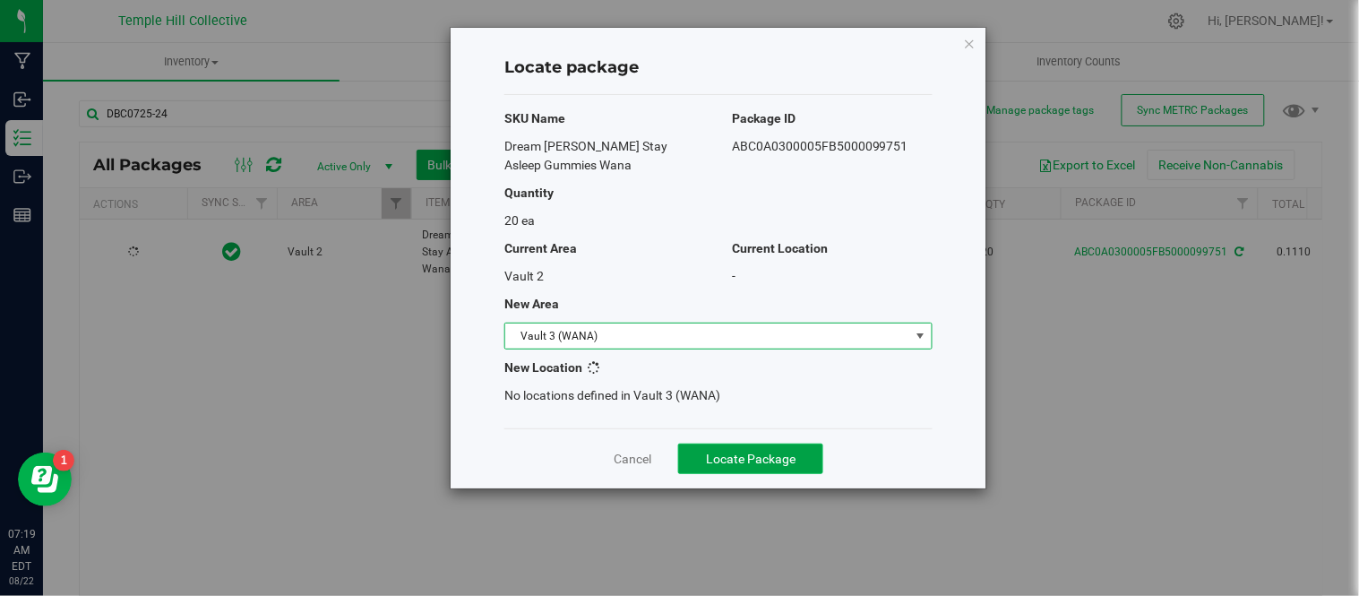
click at [766, 466] on button "Locate Package" at bounding box center [750, 458] width 145 height 30
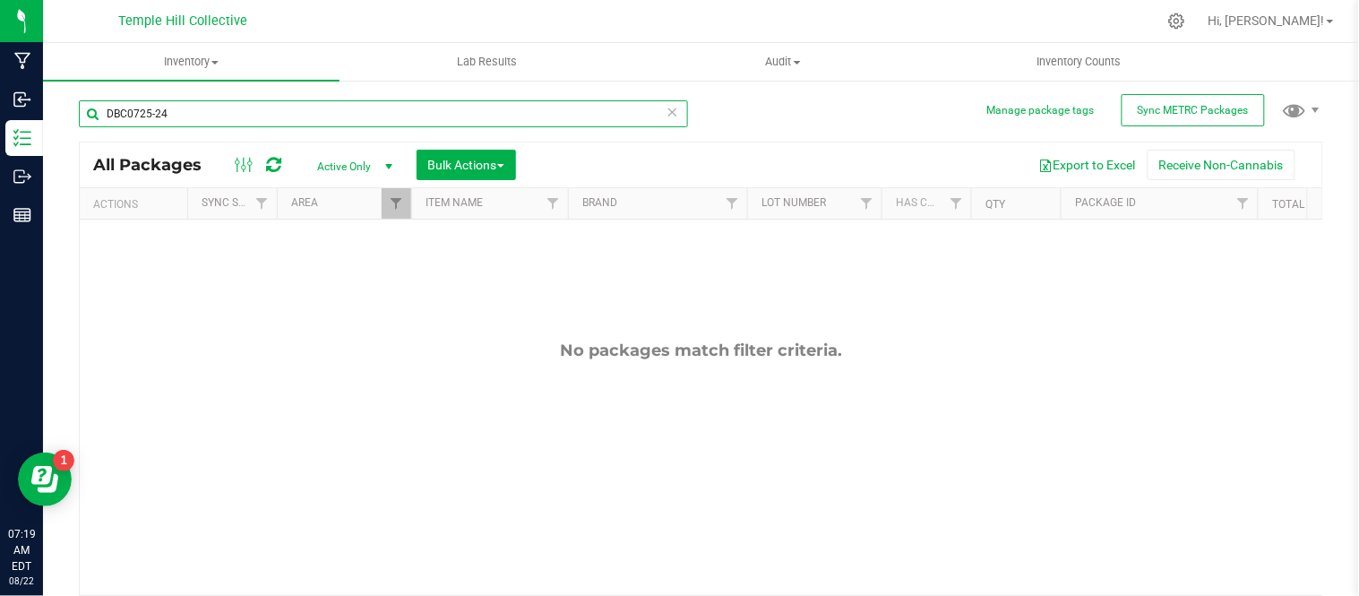
drag, startPoint x: 207, startPoint y: 110, endPoint x: 57, endPoint y: 105, distance: 149.7
click at [57, 105] on div "Manage package tags Sync METRC Packages DBC0725-24 All Packages Active Only Act…" at bounding box center [701, 352] width 1316 height 546
paste input "825-08"
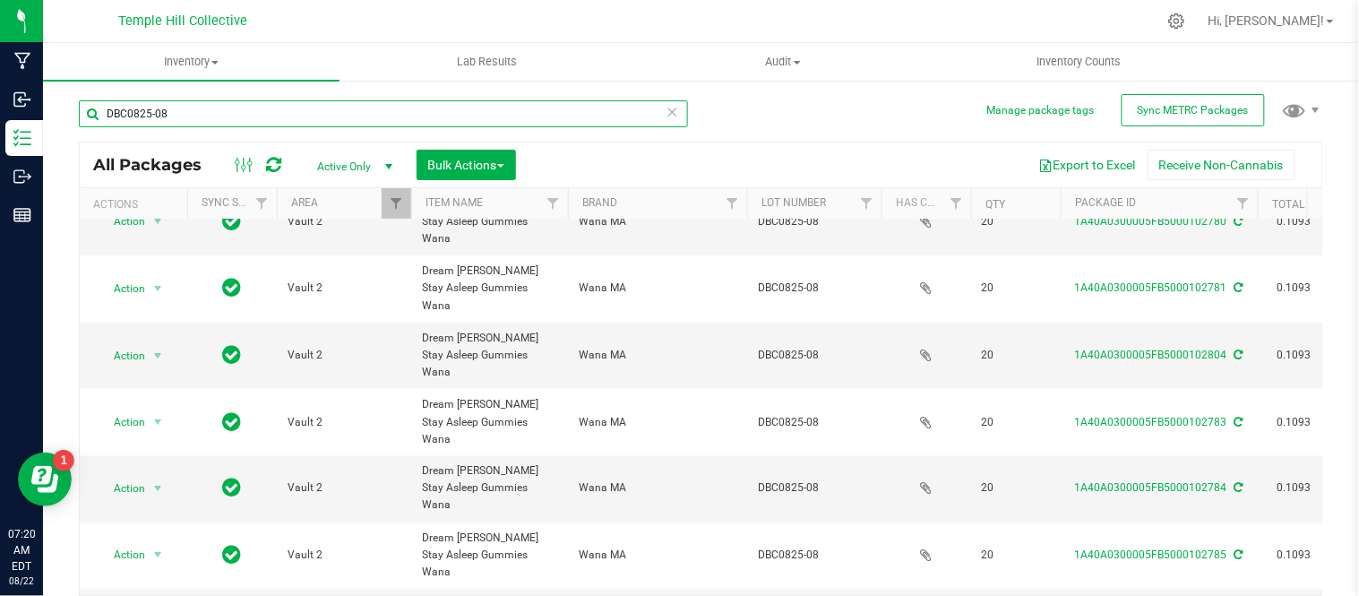
drag, startPoint x: 185, startPoint y: 113, endPoint x: 107, endPoint y: 107, distance: 78.1
click at [106, 107] on input "DBC0825-08" at bounding box center [383, 113] width 609 height 27
paste input "LC0625-24"
type input "LC0625-24"
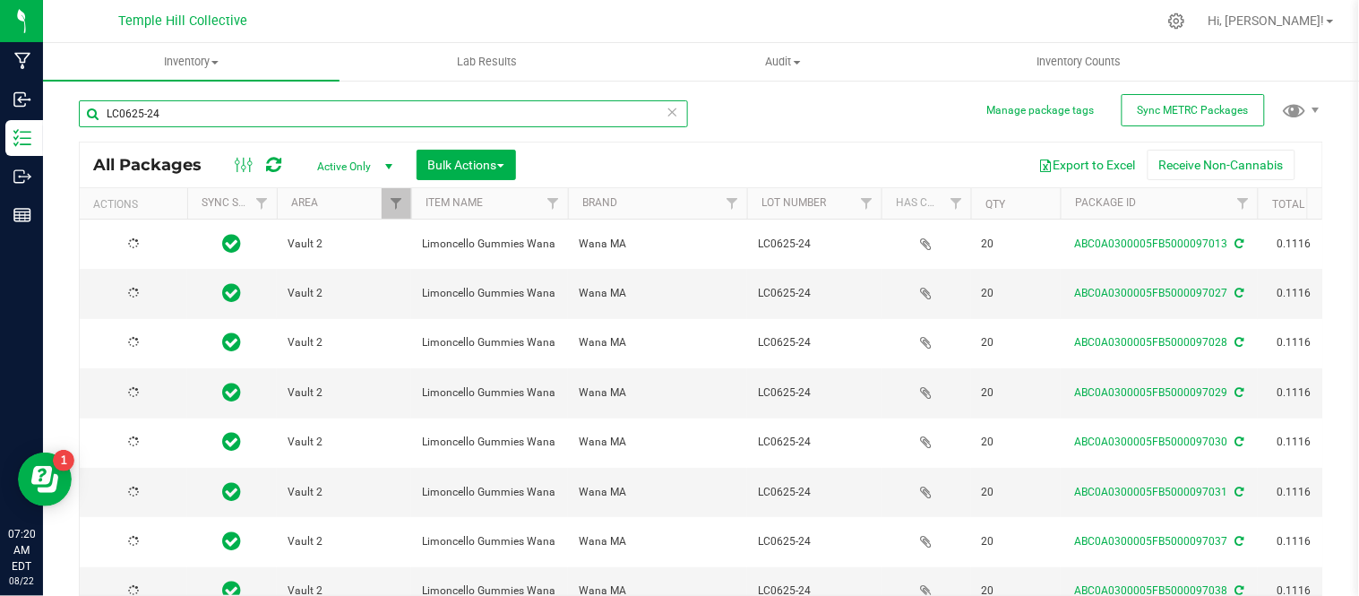
type input "[DATE]"
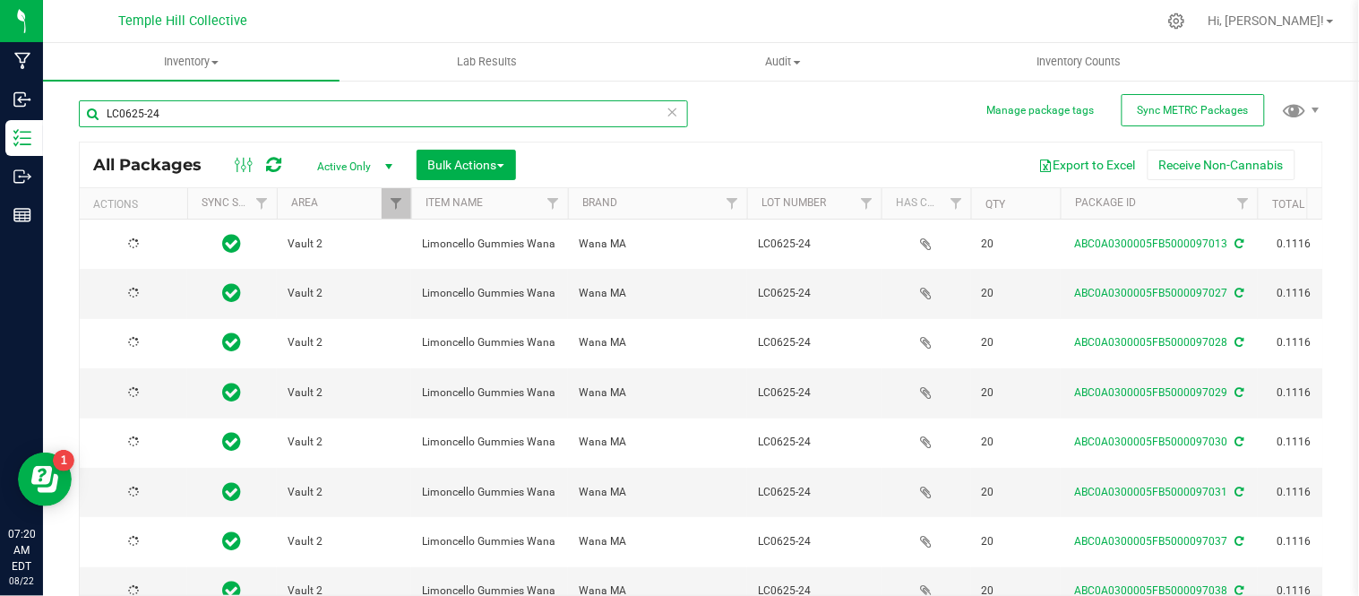
type input "[DATE]"
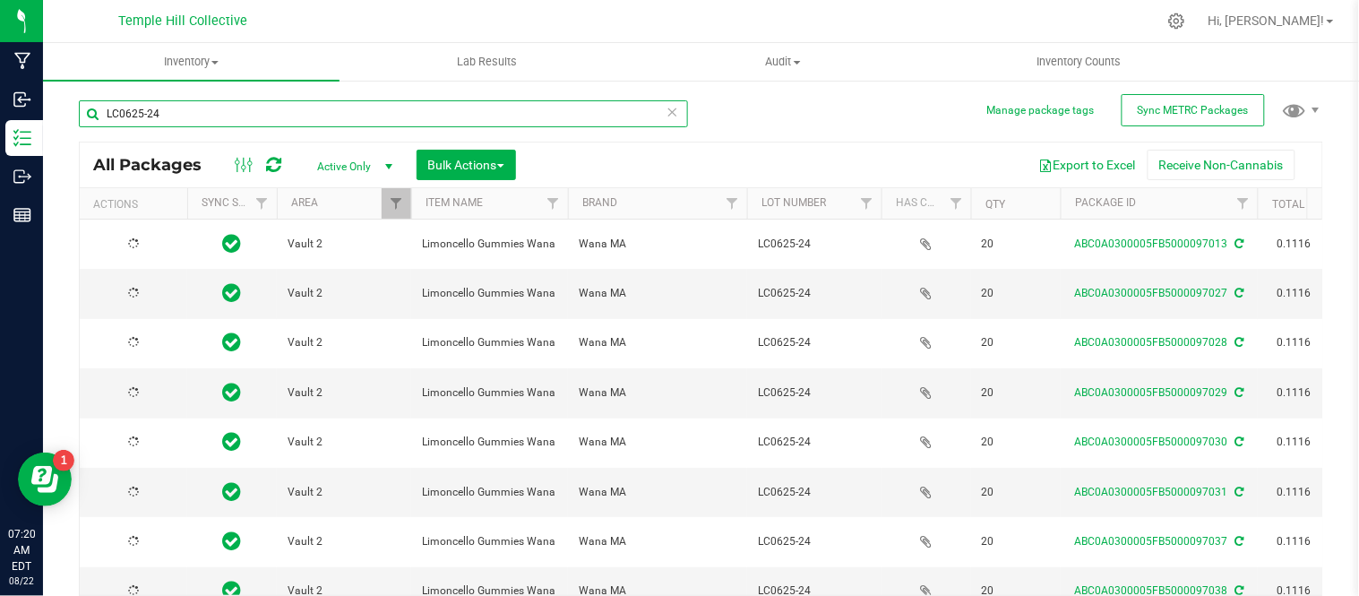
type input "[DATE]"
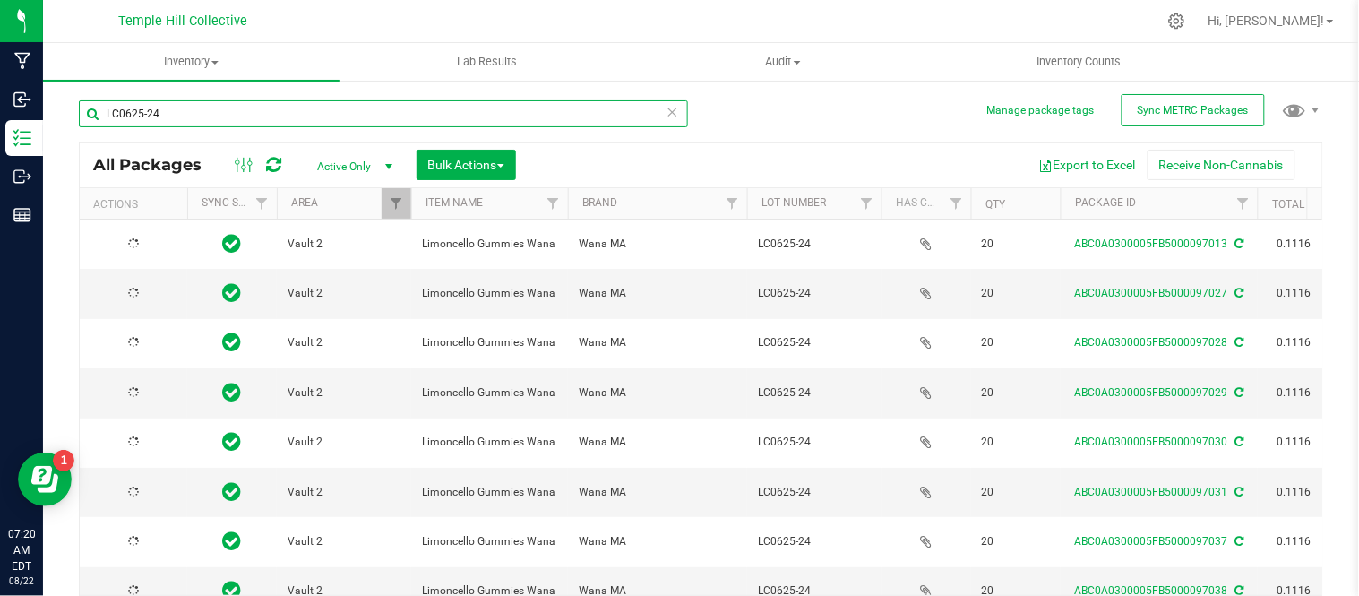
type input "[DATE]"
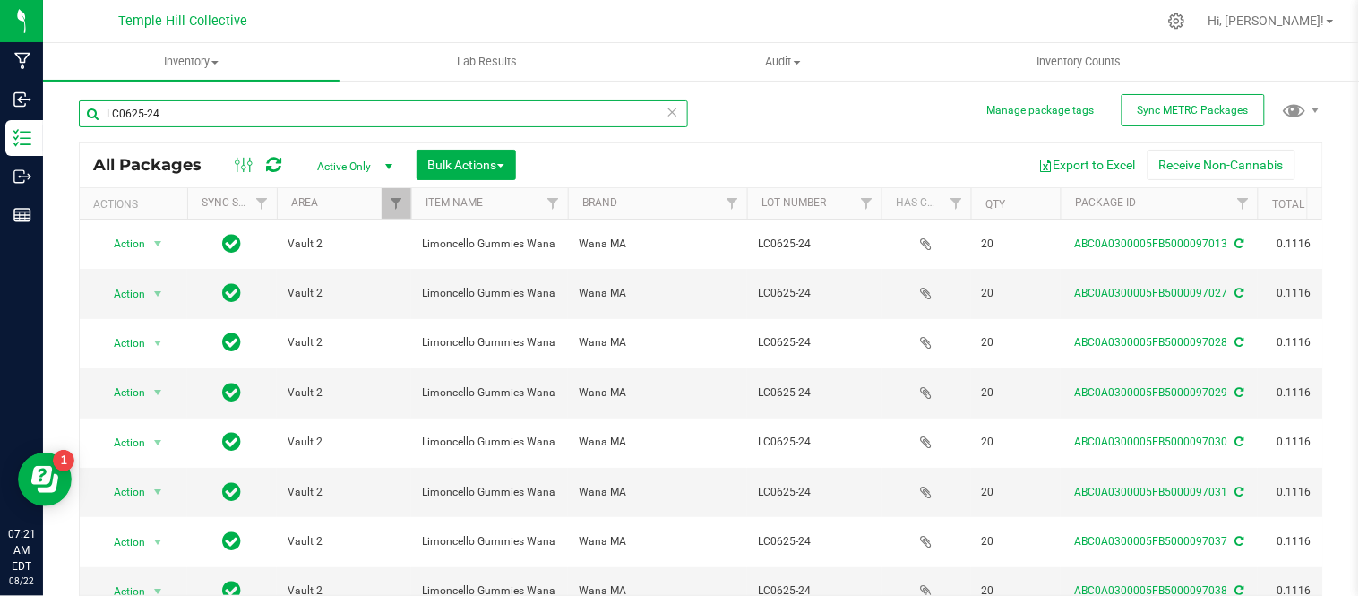
drag, startPoint x: 164, startPoint y: 111, endPoint x: 132, endPoint y: 118, distance: 33.0
click at [97, 113] on input "LC0625-24" at bounding box center [383, 113] width 609 height 27
paste input "S0625-20"
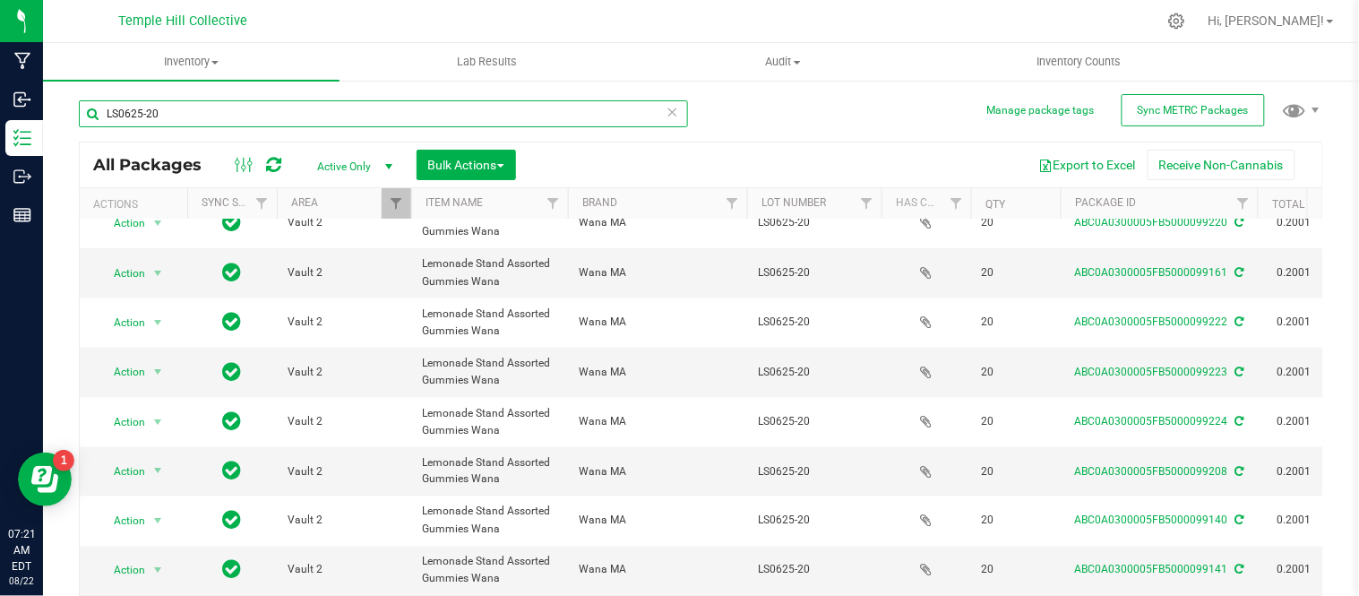
drag, startPoint x: 167, startPoint y: 112, endPoint x: 101, endPoint y: 103, distance: 66.0
click at [101, 103] on input "LS0625-20" at bounding box center [383, 113] width 609 height 27
paste input "5:1PA0625-16"
drag, startPoint x: 184, startPoint y: 107, endPoint x: 90, endPoint y: 113, distance: 95.1
click at [90, 113] on input "5:1PA0625-16" at bounding box center [383, 113] width 609 height 27
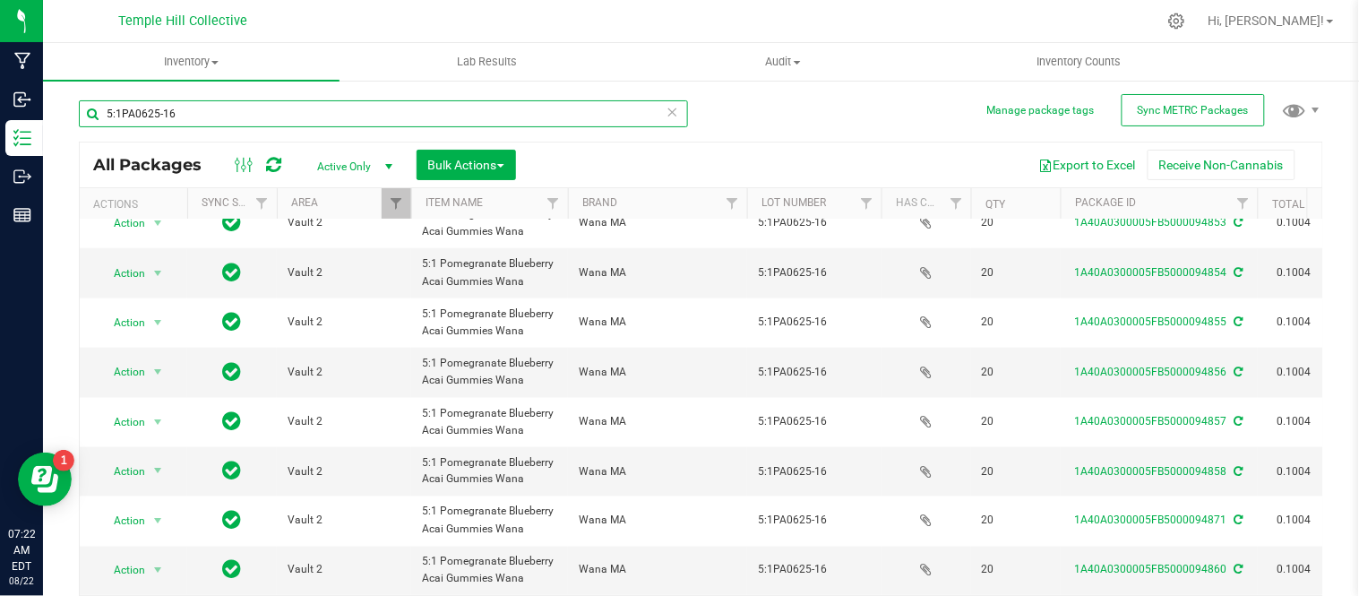
paste input "TR0625-11"
type input "TR0625-11"
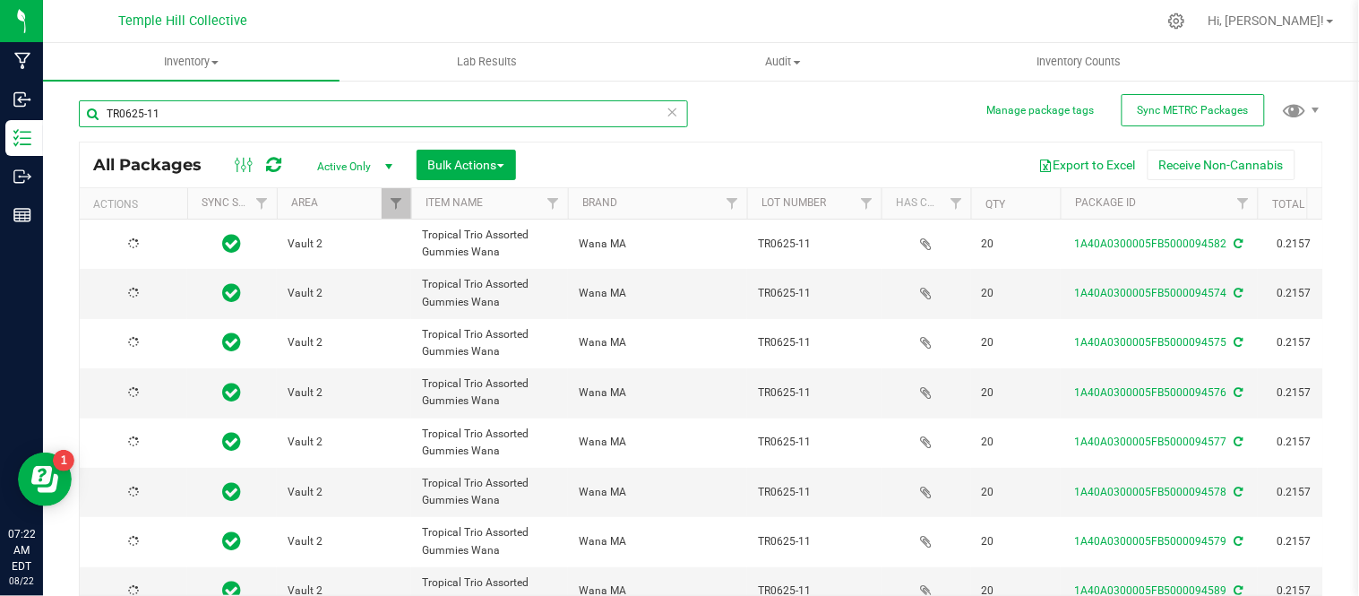
type input "[DATE]"
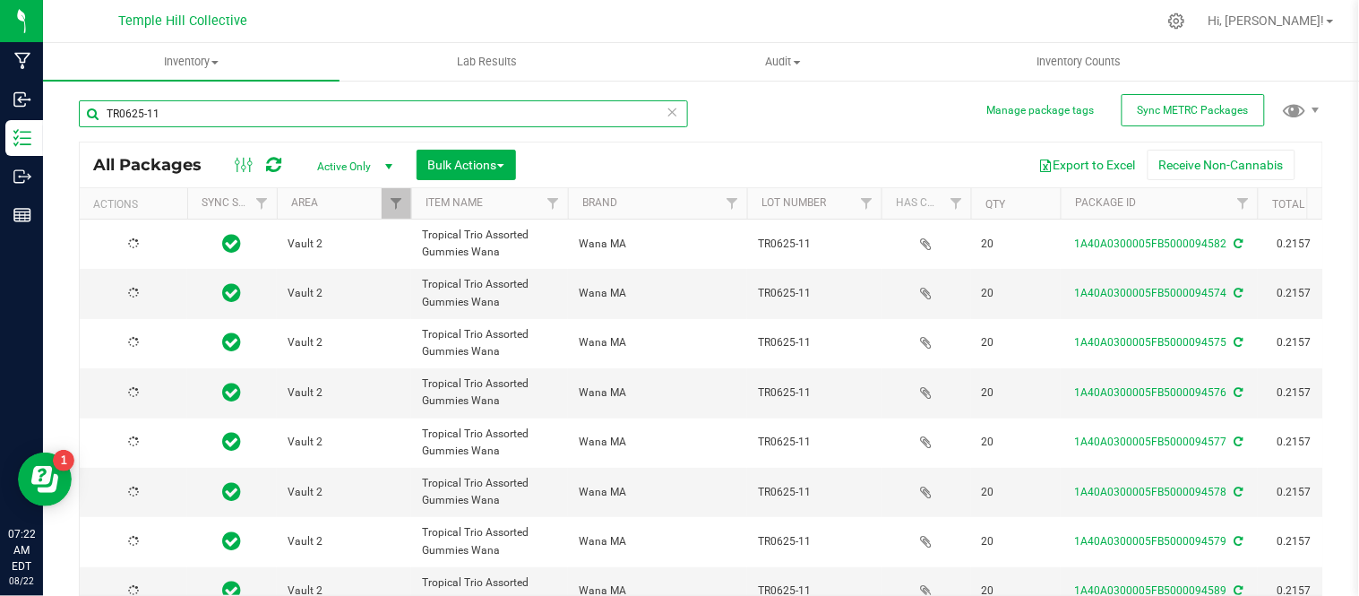
type input "[DATE]"
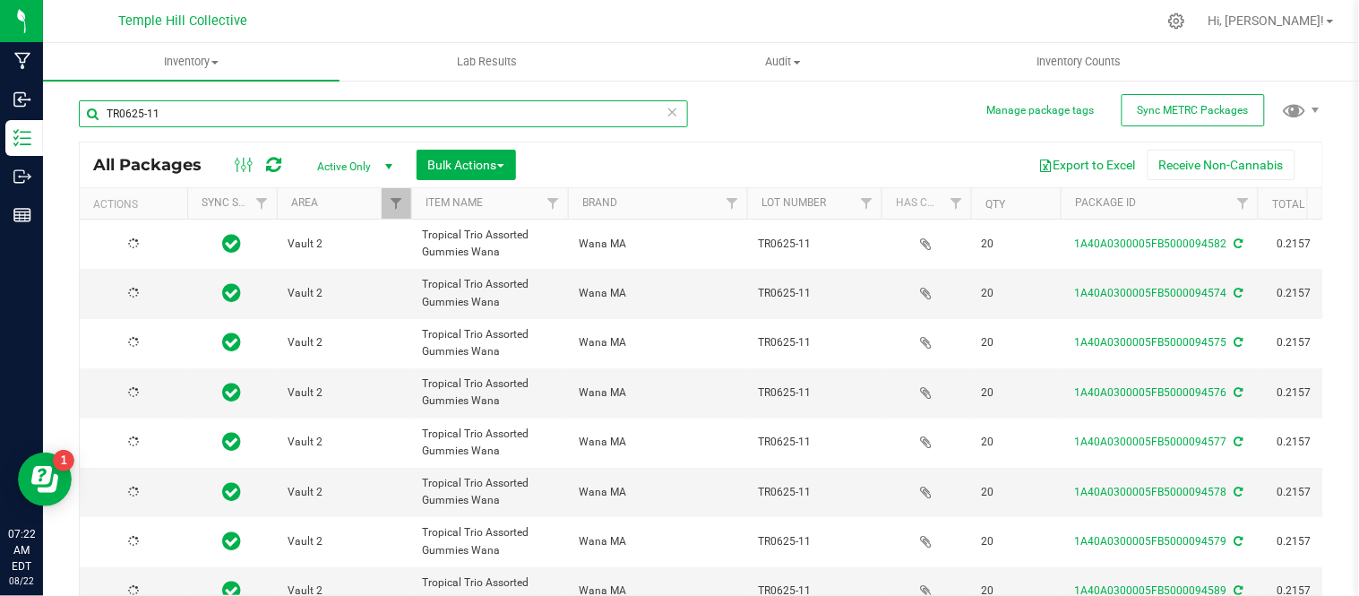
type input "[DATE]"
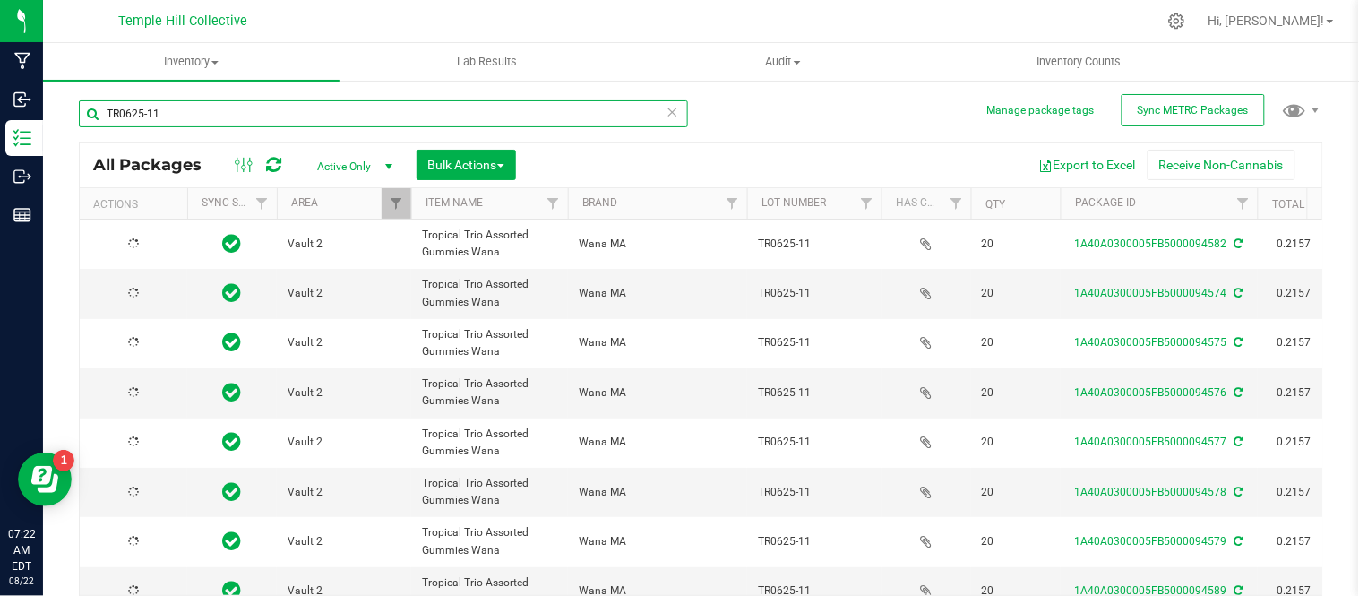
type input "[DATE]"
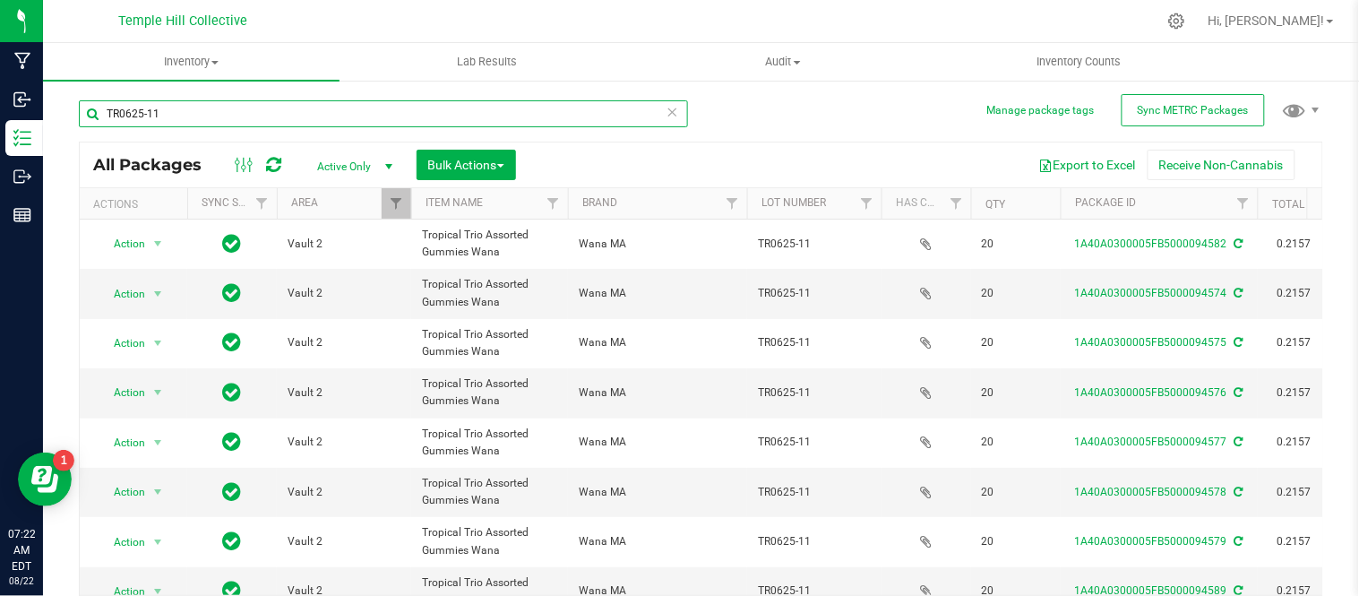
drag, startPoint x: 170, startPoint y: 117, endPoint x: 104, endPoint y: 112, distance: 66.5
click at [104, 112] on input "TR0625-11" at bounding box center [383, 113] width 609 height 27
paste input "1:1:1MR0625-18"
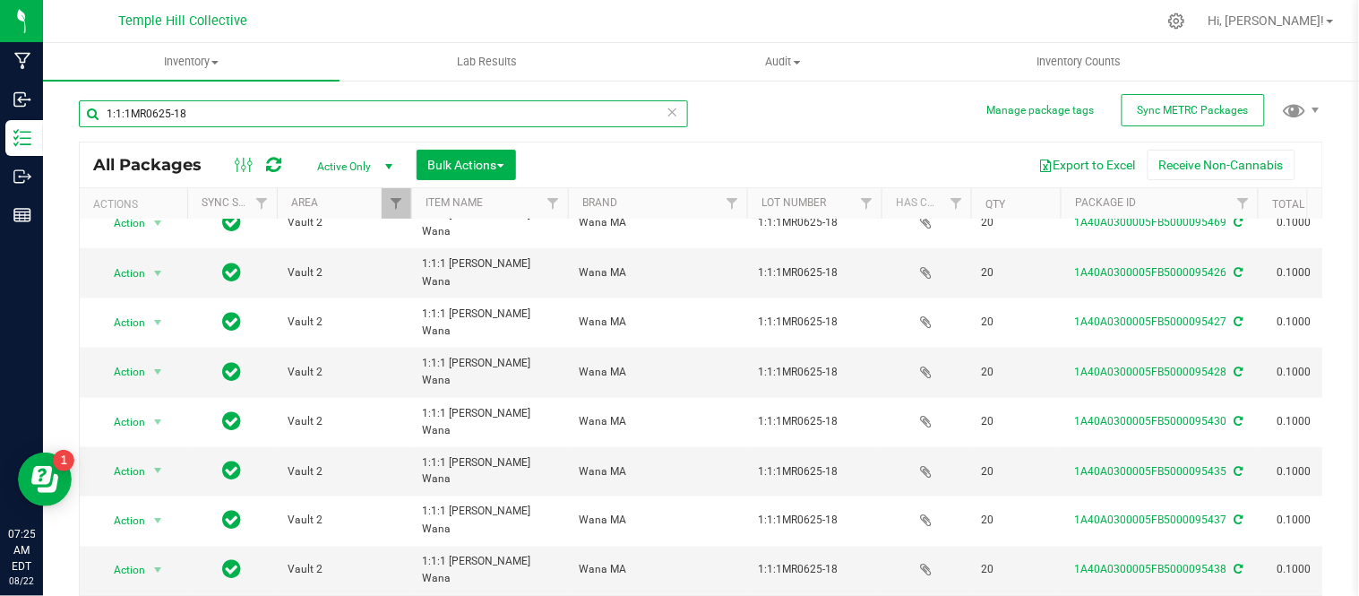
drag, startPoint x: 218, startPoint y: 110, endPoint x: 76, endPoint y: 104, distance: 141.6
click at [76, 104] on div "Manage package tags Sync METRC Packages 1:1:1MR0625-18 All Packages Active Only…" at bounding box center [701, 352] width 1316 height 546
paste input "QLC0725-22"
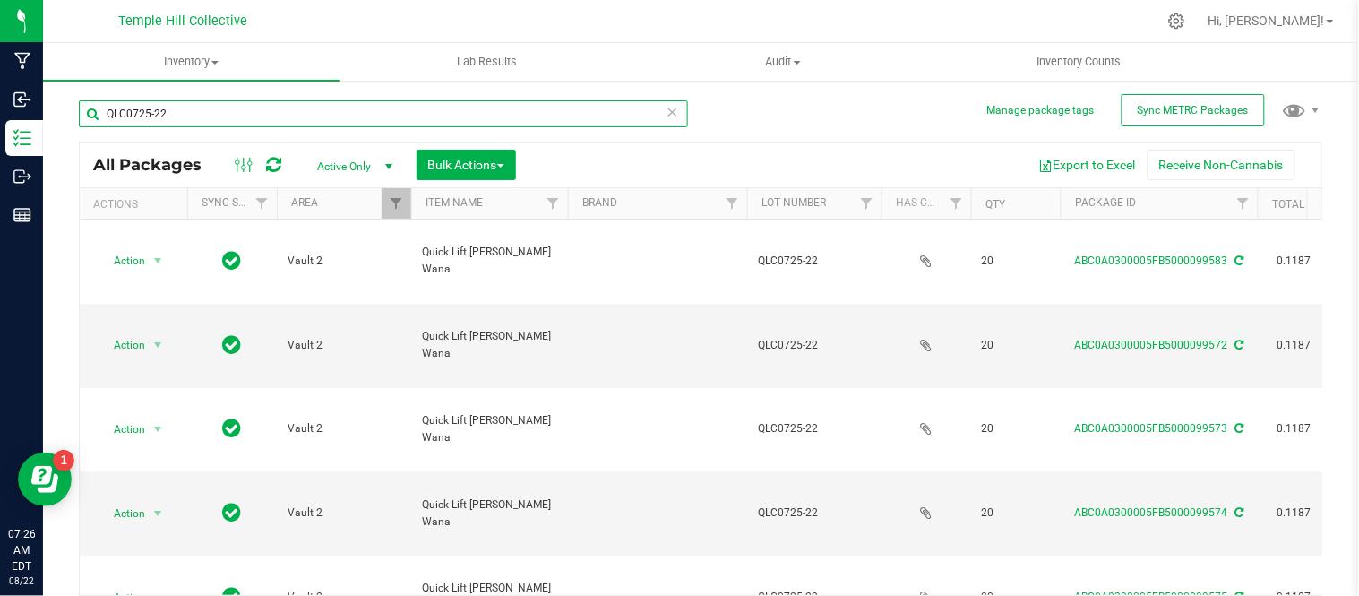
drag, startPoint x: 240, startPoint y: 114, endPoint x: 102, endPoint y: 110, distance: 138.0
click at [102, 110] on input "QLC0725-22" at bounding box center [383, 113] width 609 height 27
paste input "R0725-29"
type input "QR0725-29"
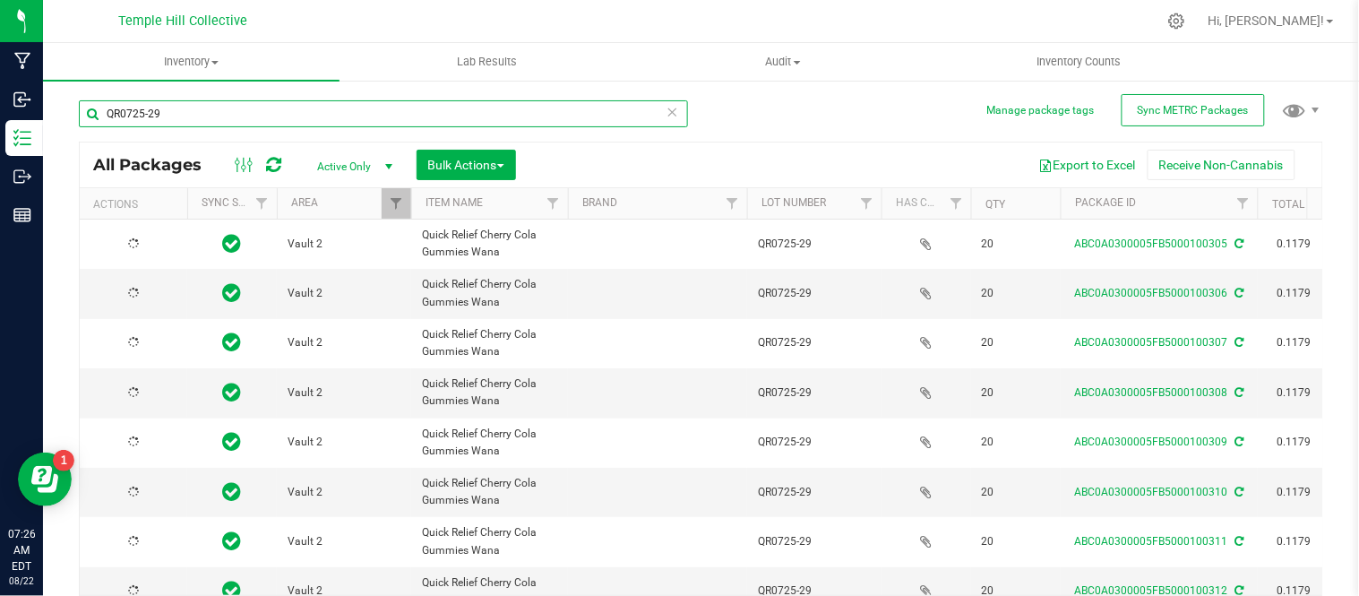
type input "[DATE]"
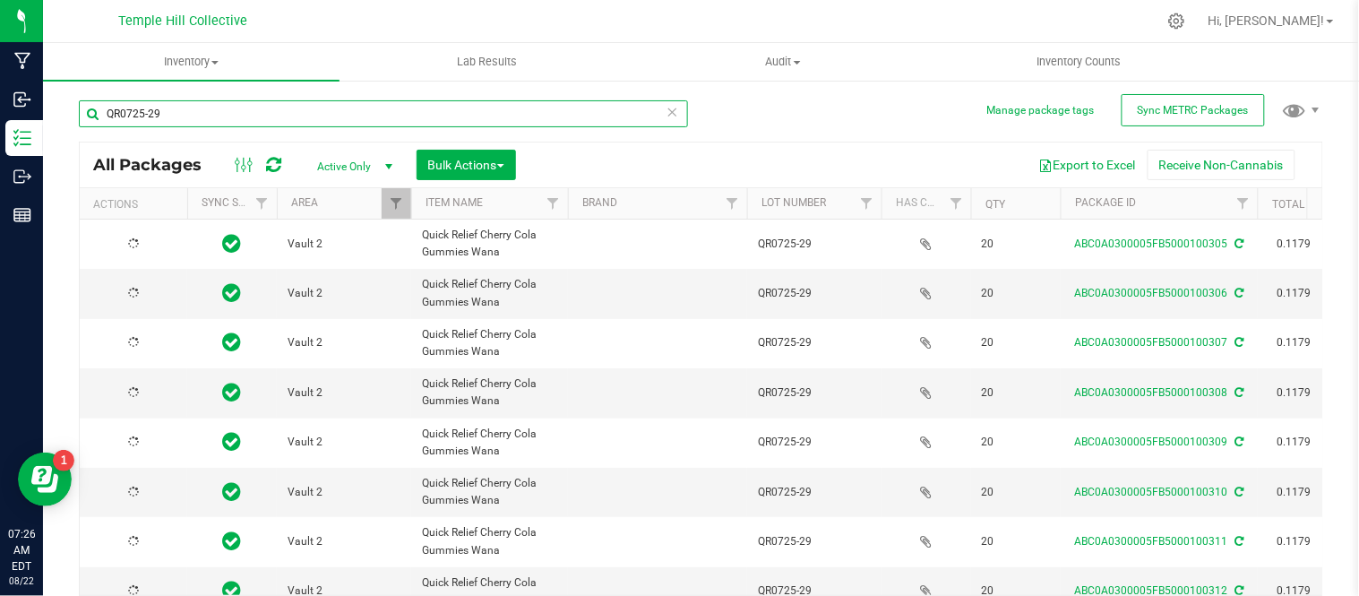
type input "[DATE]"
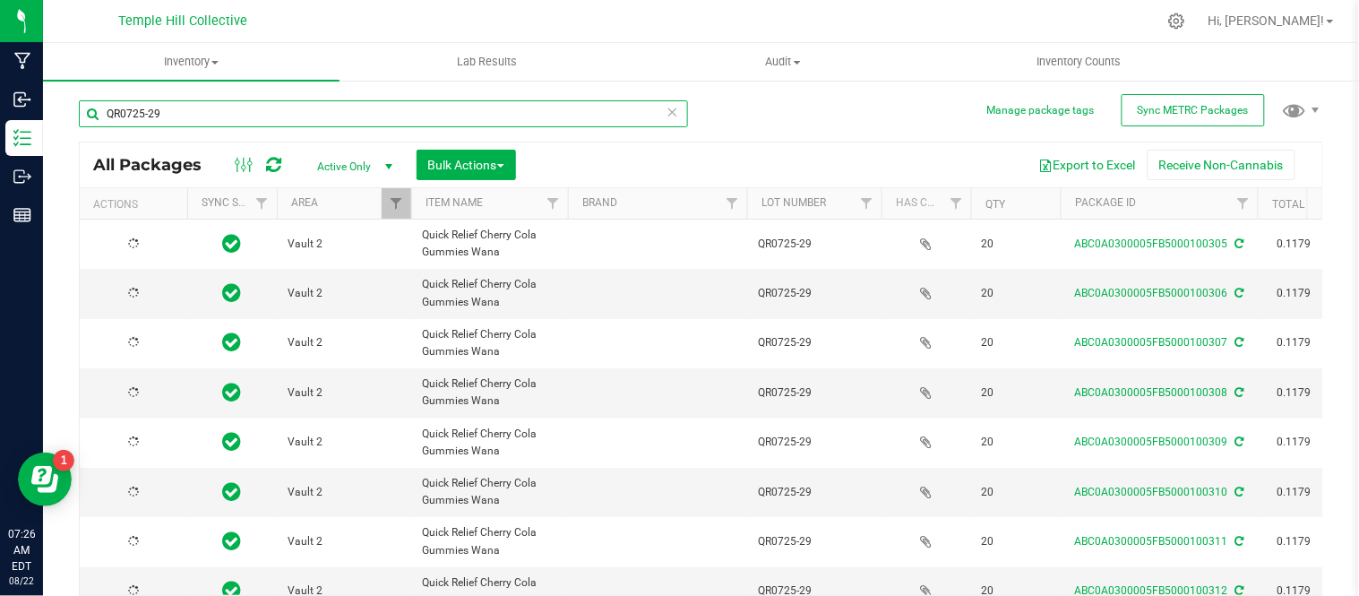
type input "[DATE]"
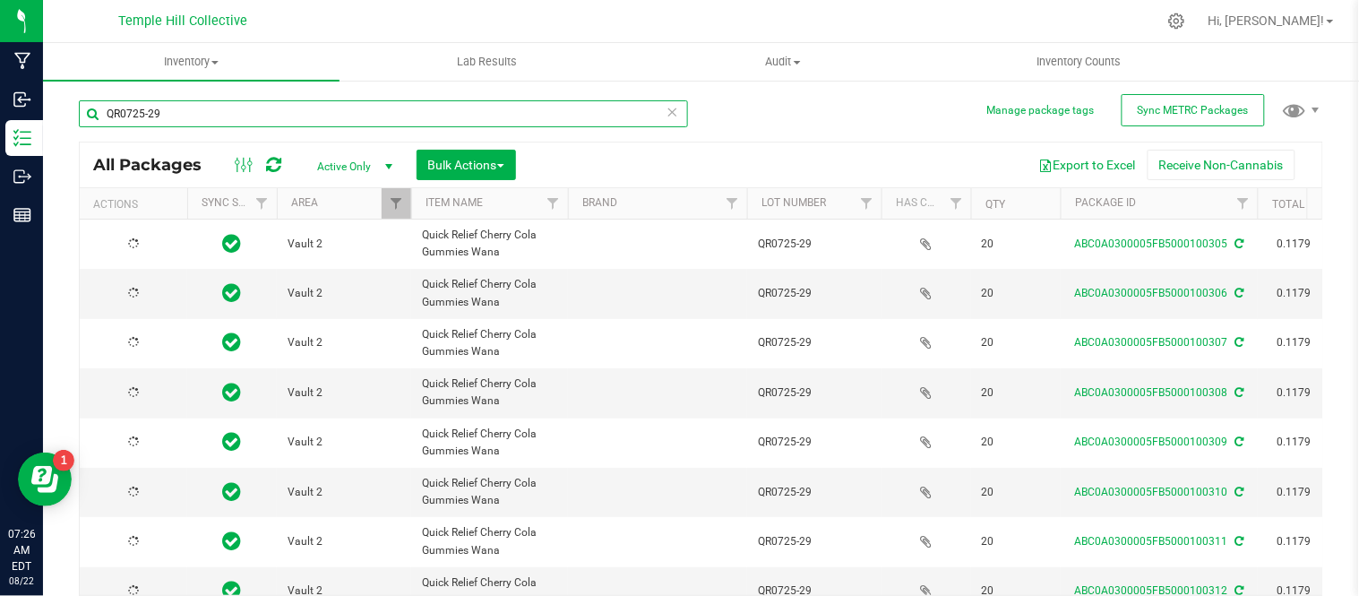
type input "[DATE]"
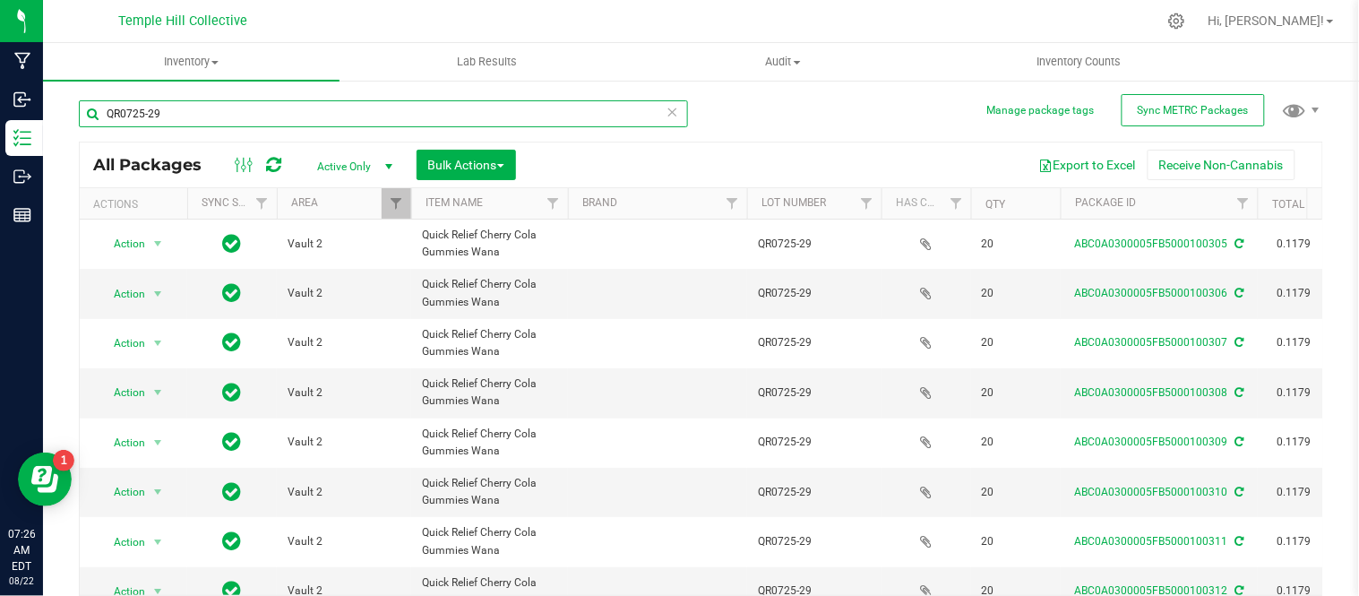
scroll to position [42, 0]
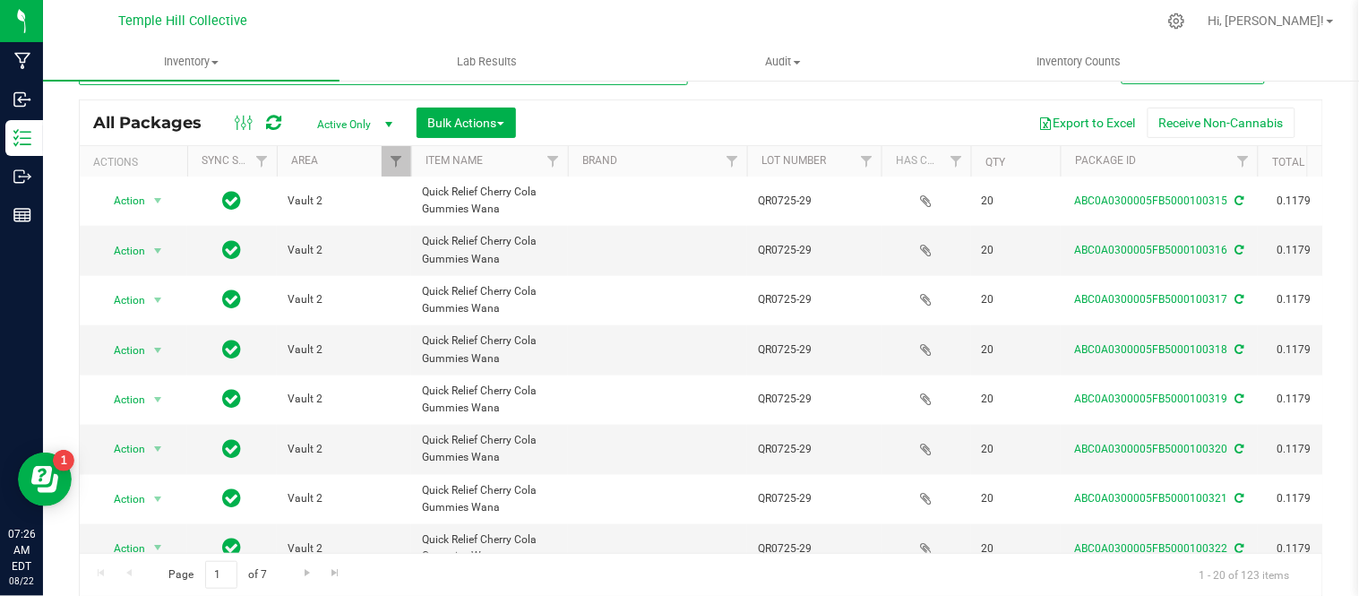
type input "QR0725-29"
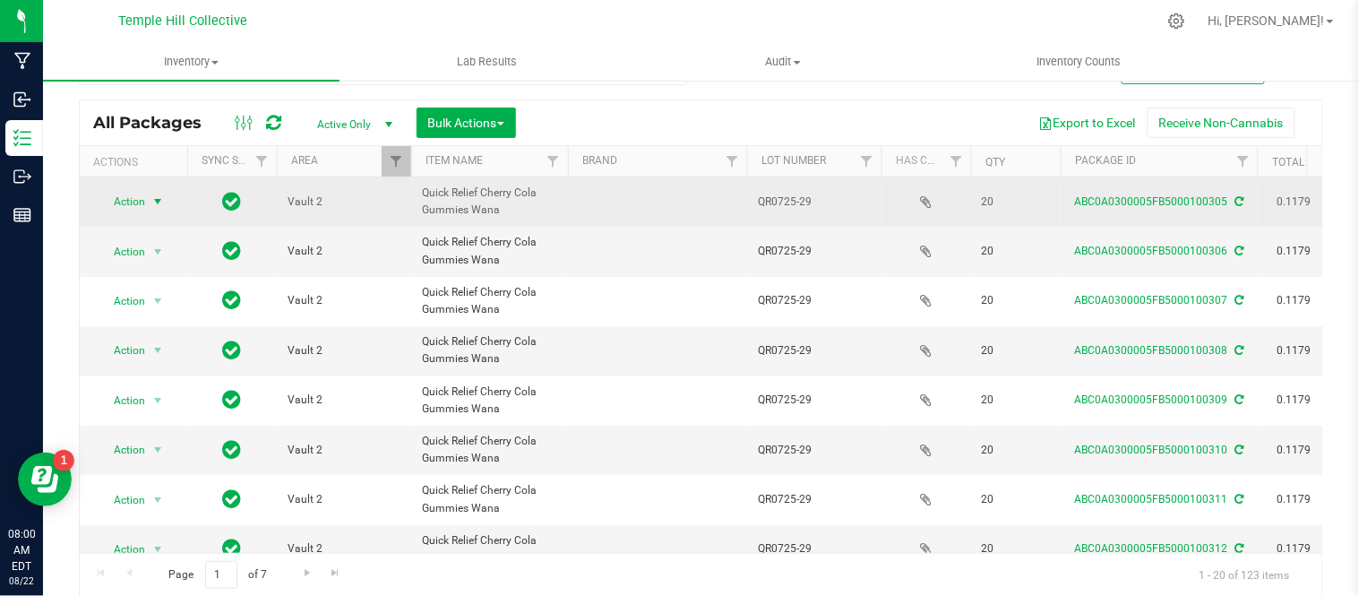
click at [117, 203] on span "Action" at bounding box center [122, 201] width 48 height 25
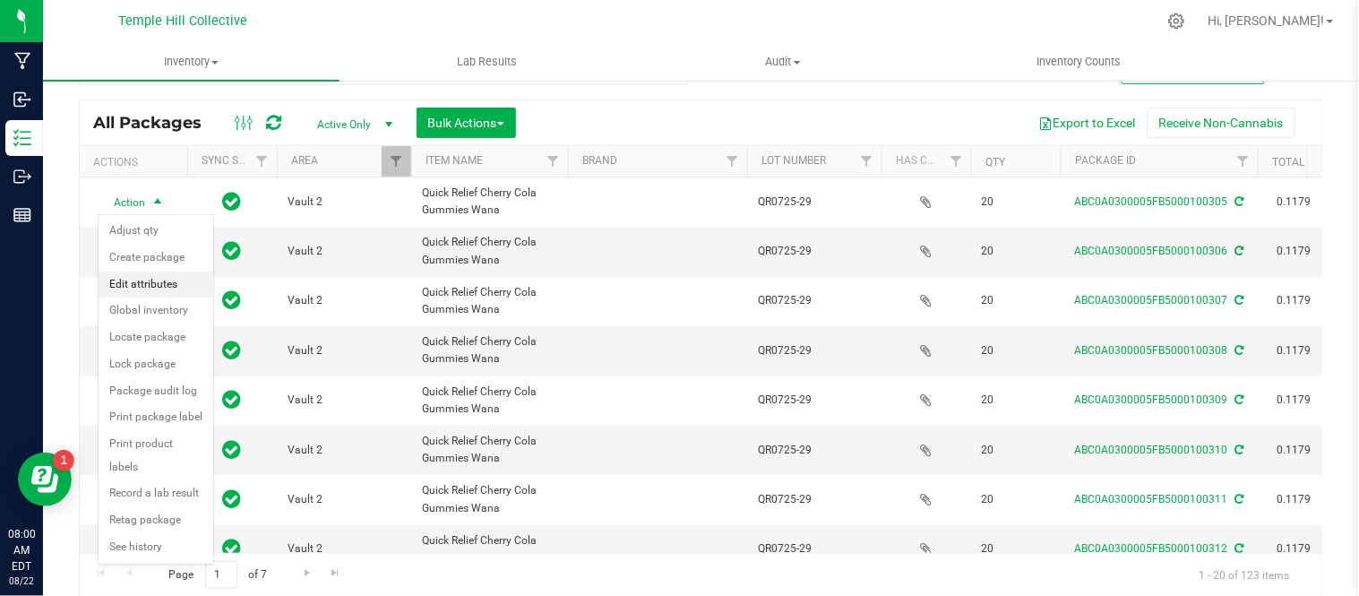
click at [149, 279] on li "Edit attributes" at bounding box center [156, 284] width 115 height 27
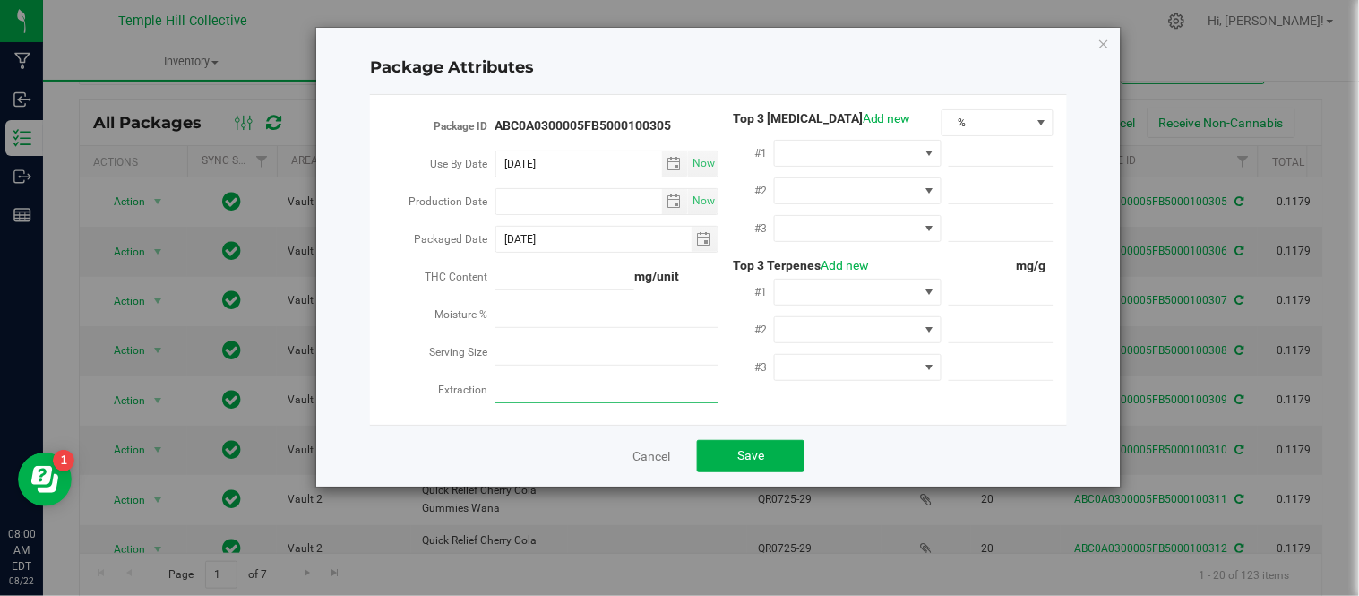
click at [674, 390] on input "Moisture %" at bounding box center [606, 389] width 223 height 27
click at [1098, 33] on icon "Close modal" at bounding box center [1103, 42] width 13 height 21
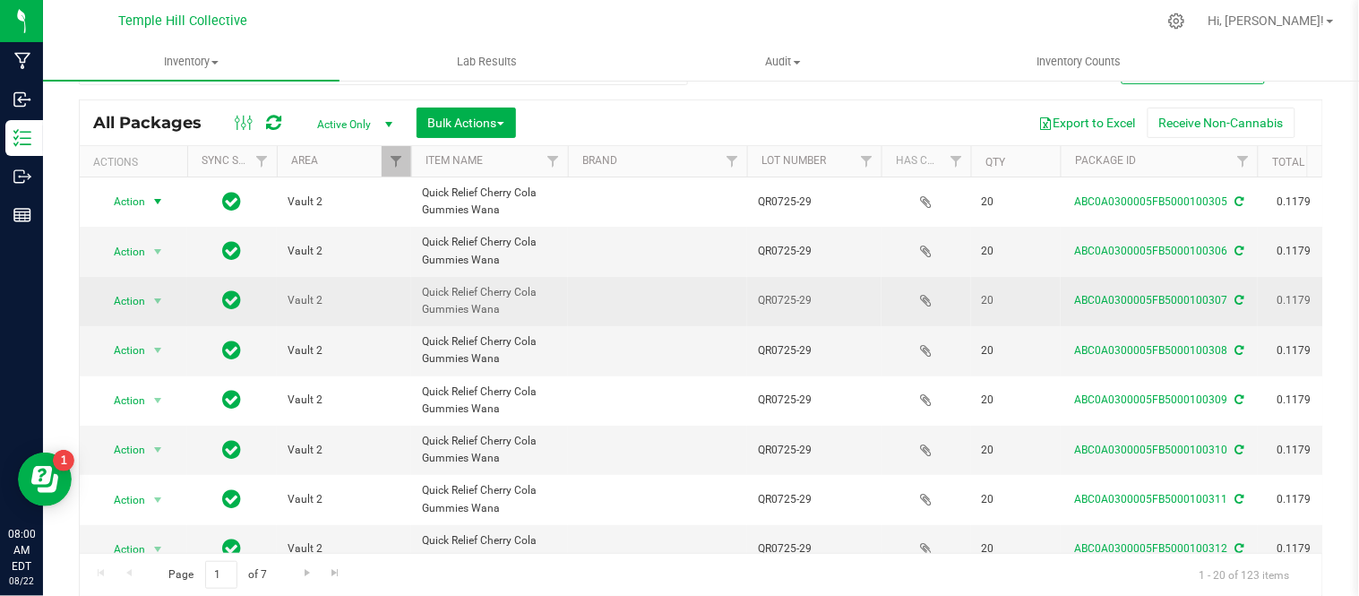
click at [625, 302] on td at bounding box center [657, 301] width 179 height 49
click at [639, 301] on td at bounding box center [657, 301] width 179 height 49
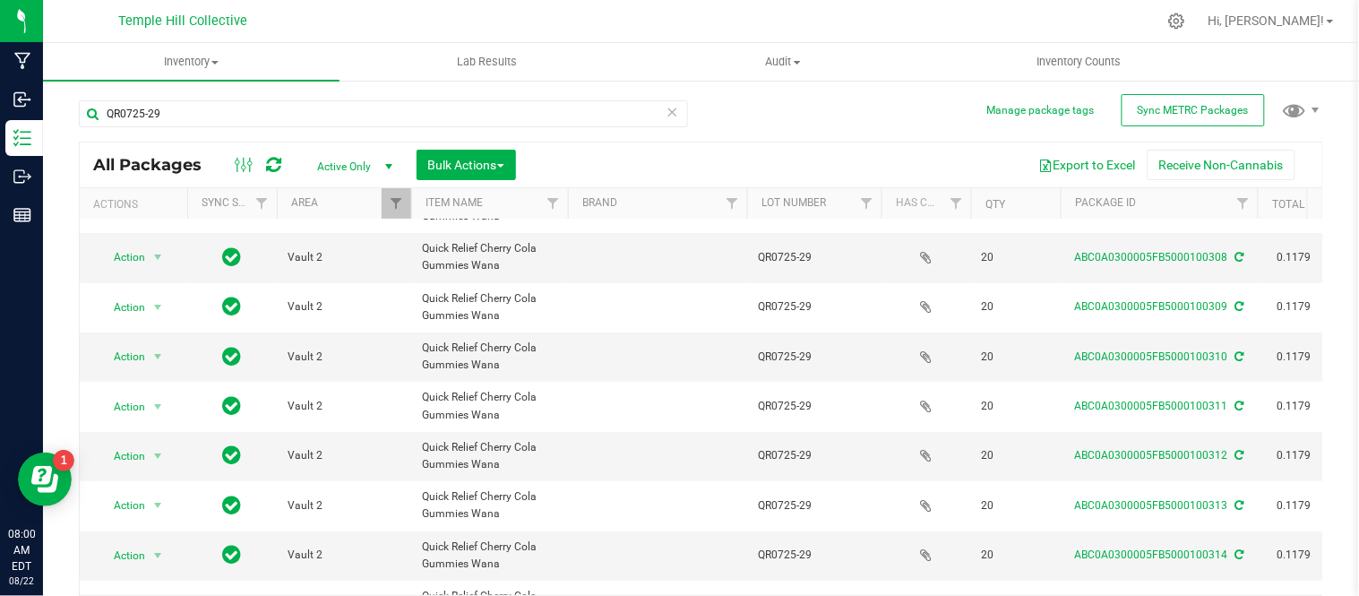
click at [666, 116] on icon at bounding box center [672, 110] width 13 height 21
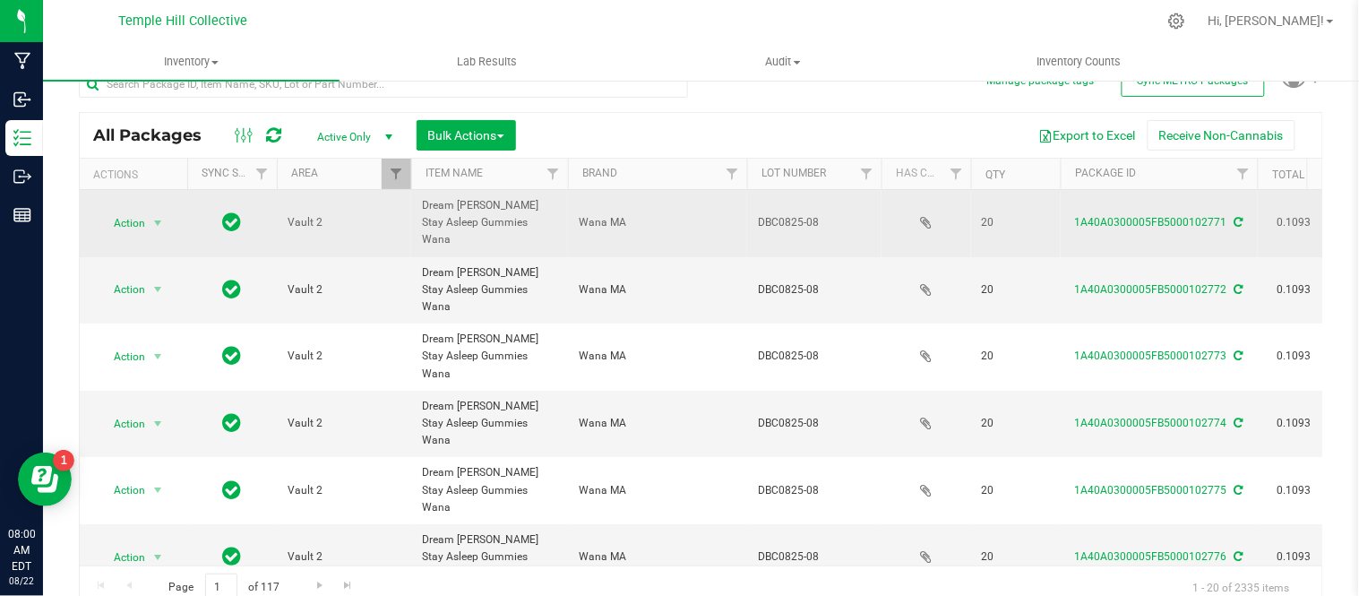
scroll to position [42, 0]
